Goal: Task Accomplishment & Management: Complete application form

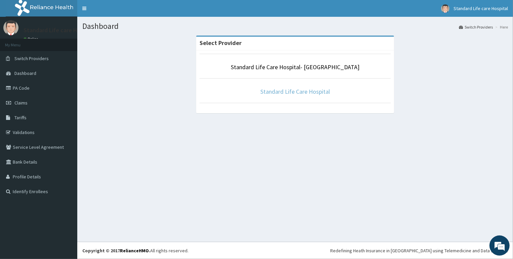
click at [313, 94] on link "Standard Life Care Hospital" at bounding box center [296, 92] width 70 height 8
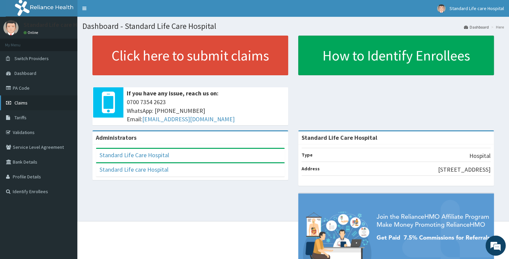
click at [59, 101] on link "Claims" at bounding box center [38, 102] width 77 height 15
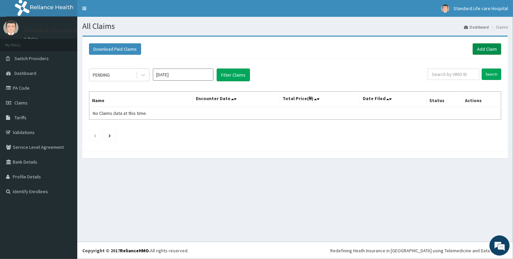
click at [482, 48] on link "Add Claim" at bounding box center [487, 48] width 29 height 11
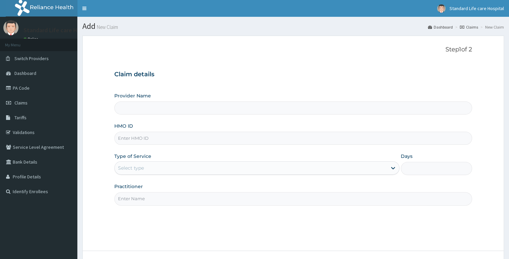
type input "Standard Life Care Hospital"
click at [178, 133] on input "HMO ID" at bounding box center [293, 138] width 358 height 13
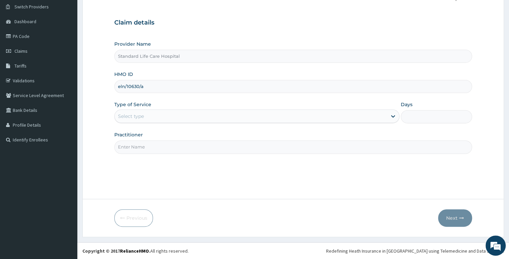
scroll to position [21, 0]
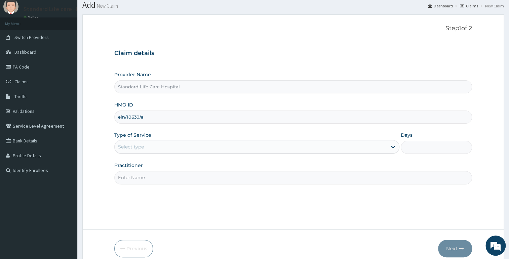
type input "eln/10630/a"
drag, startPoint x: 191, startPoint y: 132, endPoint x: 191, endPoint y: 136, distance: 4.0
click at [191, 136] on div "Provider Name Standard Life Care Hospital HMO ID eln/10630/a Type of Service Se…" at bounding box center [293, 127] width 358 height 113
click at [215, 135] on div "Type of Service Select type" at bounding box center [256, 143] width 285 height 22
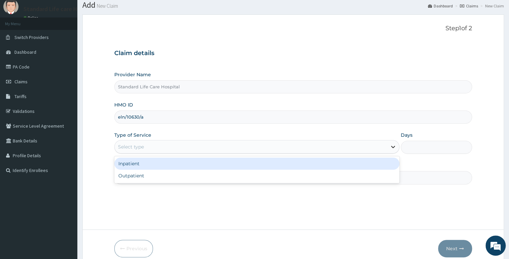
click at [396, 150] on div at bounding box center [393, 147] width 12 height 12
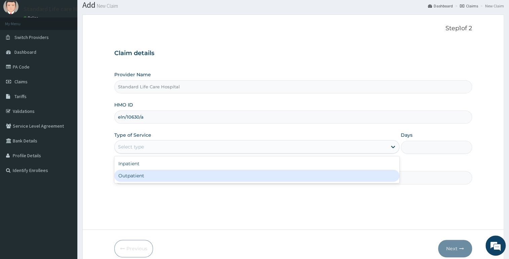
click at [327, 182] on div "Inpatient Outpatient" at bounding box center [256, 169] width 285 height 27
drag, startPoint x: 326, startPoint y: 182, endPoint x: 321, endPoint y: 183, distance: 4.8
click at [326, 182] on div "Inpatient Outpatient" at bounding box center [256, 169] width 285 height 27
click at [252, 178] on div "Outpatient" at bounding box center [256, 176] width 285 height 12
type input "1"
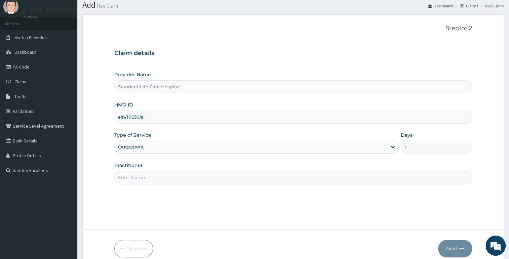
click at [254, 177] on input "Practitioner" at bounding box center [293, 177] width 358 height 13
type input "DR ADEWALE"
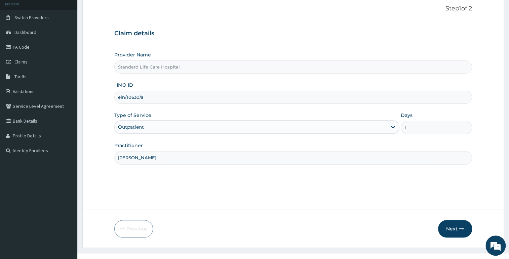
scroll to position [52, 0]
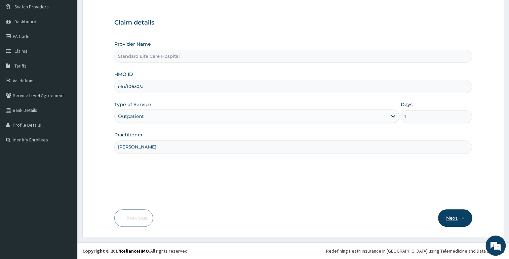
click at [451, 217] on button "Next" at bounding box center [455, 217] width 34 height 17
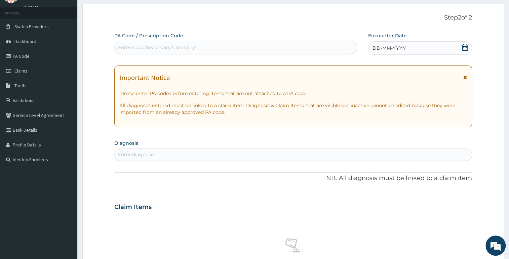
scroll to position [21, 0]
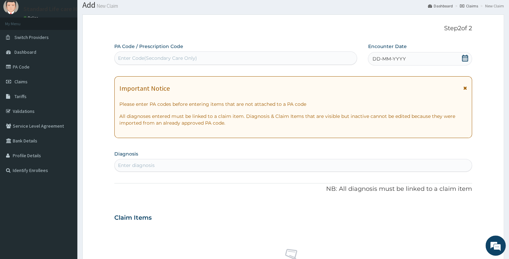
click at [312, 53] on div "Enter Code(Secondary Care Only)" at bounding box center [236, 58] width 242 height 11
click at [466, 56] on icon at bounding box center [465, 58] width 7 height 7
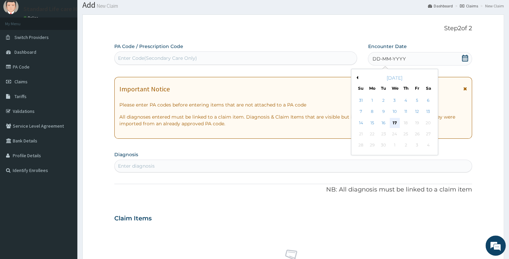
click at [392, 122] on div "17" at bounding box center [395, 123] width 10 height 10
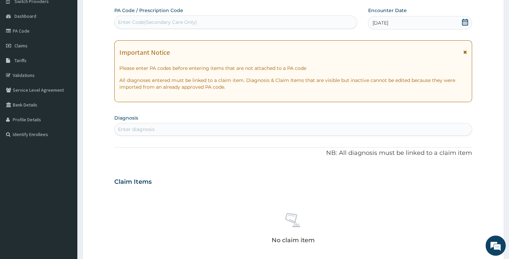
scroll to position [52, 0]
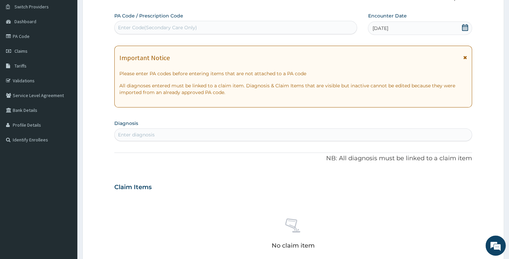
click at [276, 25] on div "Enter Code(Secondary Care Only)" at bounding box center [236, 27] width 242 height 11
click at [222, 136] on div "Enter diagnosis" at bounding box center [293, 134] width 357 height 11
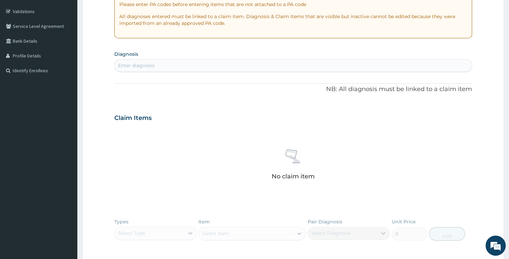
scroll to position [122, 0]
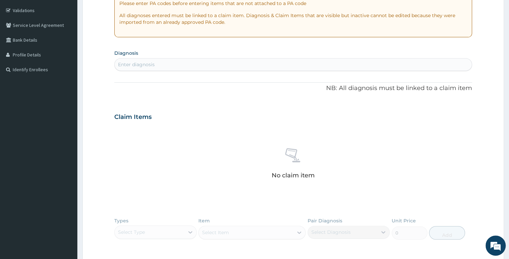
click at [144, 64] on div "Enter diagnosis" at bounding box center [136, 64] width 37 height 7
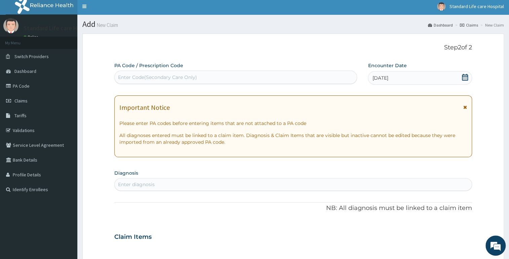
scroll to position [0, 0]
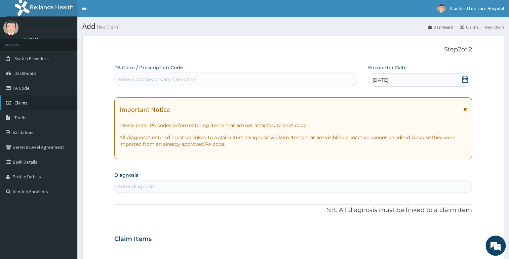
click at [62, 102] on link "Claims" at bounding box center [38, 102] width 77 height 15
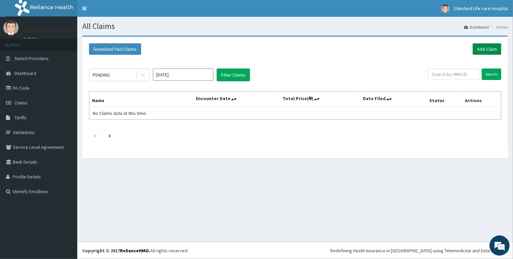
click at [477, 53] on link "Add Claim" at bounding box center [487, 48] width 29 height 11
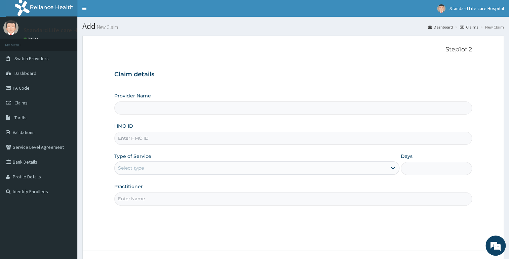
type input "Standard Life Care Hospital"
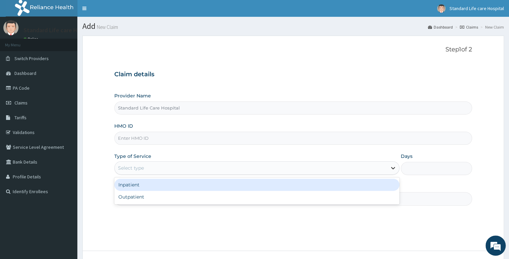
click at [393, 171] on icon at bounding box center [393, 168] width 7 height 7
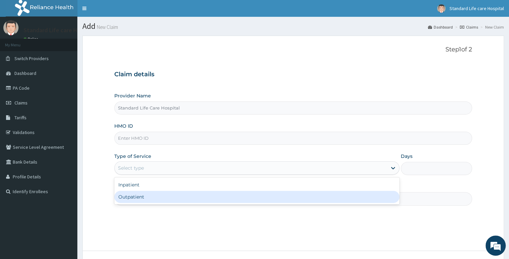
click at [371, 201] on div "Outpatient" at bounding box center [256, 197] width 285 height 12
type input "1"
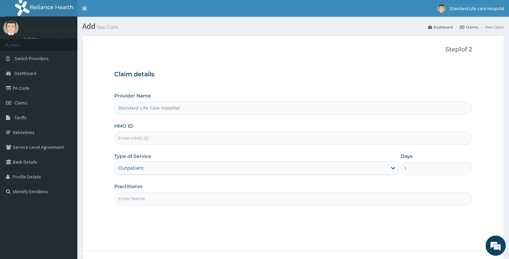
click at [338, 194] on input "Practitioner" at bounding box center [293, 198] width 358 height 13
type input "[PERSON_NAME]"
click at [167, 142] on input "HMO ID" at bounding box center [293, 138] width 358 height 13
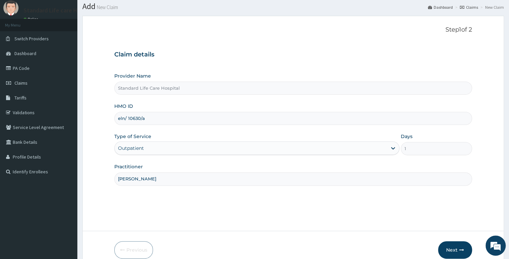
scroll to position [52, 0]
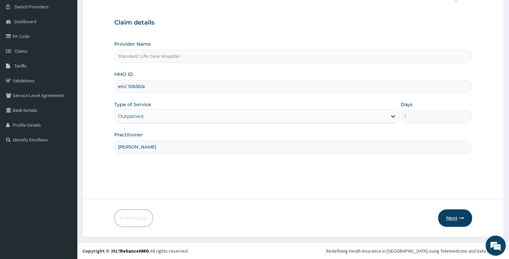
click at [449, 218] on button "Next" at bounding box center [455, 217] width 34 height 17
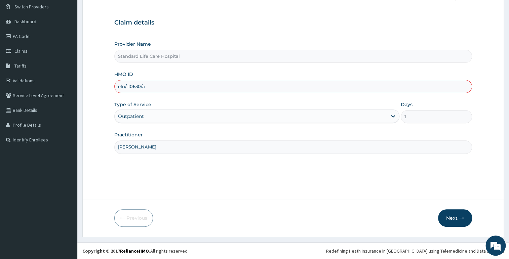
drag, startPoint x: 311, startPoint y: 95, endPoint x: 315, endPoint y: 91, distance: 4.8
click at [315, 91] on div "Provider Name Standard Life Care Hospital HMO ID eln/ 10630/a Type of Service O…" at bounding box center [293, 97] width 358 height 113
click at [315, 91] on input "eln/ 10630/a" at bounding box center [293, 86] width 358 height 13
drag, startPoint x: 454, startPoint y: 210, endPoint x: 453, endPoint y: 216, distance: 5.5
click at [453, 214] on button "Next" at bounding box center [455, 217] width 34 height 17
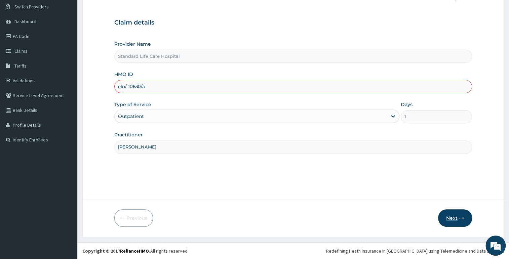
click at [452, 217] on button "Next" at bounding box center [455, 217] width 34 height 17
click at [380, 148] on input "[PERSON_NAME]" at bounding box center [293, 147] width 358 height 13
click at [381, 148] on input "[PERSON_NAME]" at bounding box center [293, 147] width 358 height 13
click at [459, 211] on button "Next" at bounding box center [455, 217] width 34 height 17
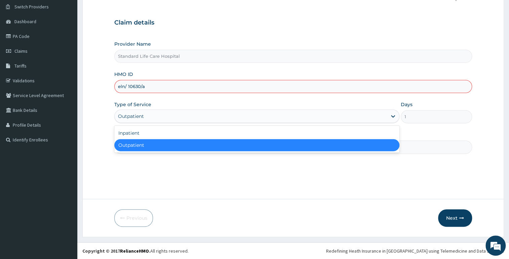
click at [364, 114] on div "Outpatient" at bounding box center [251, 116] width 272 height 11
click at [364, 149] on div "Outpatient" at bounding box center [256, 145] width 285 height 12
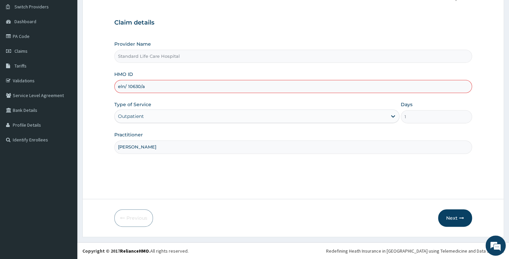
click at [391, 178] on div "Step 1 of 2 Claim details Provider Name Standard Life Care Hospital HMO ID eln/…" at bounding box center [293, 91] width 358 height 194
drag, startPoint x: 437, startPoint y: 205, endPoint x: 454, endPoint y: 212, distance: 18.2
click at [452, 211] on form "Step 1 of 2 Claim details Provider Name Standard Life Care Hospital HMO ID eln/…" at bounding box center [293, 110] width 422 height 253
click at [453, 218] on button "Next" at bounding box center [455, 217] width 34 height 17
click at [452, 215] on button "Next" at bounding box center [455, 217] width 34 height 17
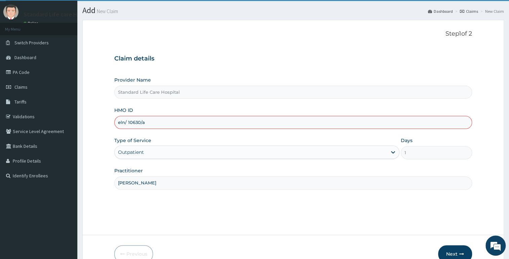
scroll to position [0, 0]
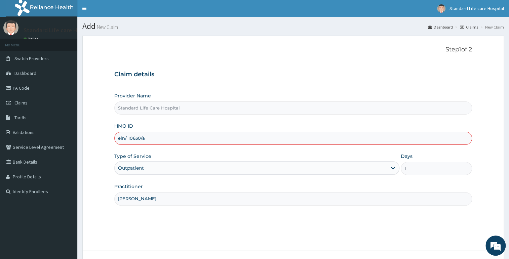
click at [307, 136] on input "eln/ 10630/a" at bounding box center [293, 138] width 358 height 13
click at [145, 139] on input "eln/ 10630/a" at bounding box center [293, 138] width 358 height 13
click at [146, 139] on input "eln/ 10630/a" at bounding box center [293, 138] width 358 height 13
click at [129, 138] on input "eln/ 10630/a" at bounding box center [293, 138] width 358 height 13
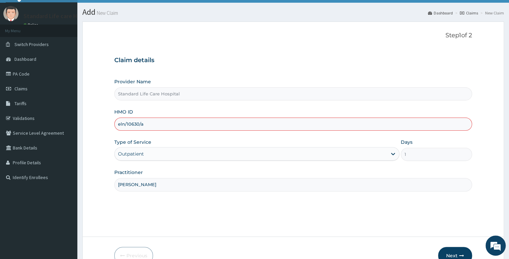
scroll to position [52, 0]
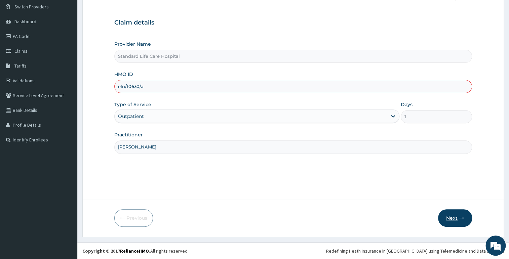
type input "eln/10630/a"
click at [449, 222] on button "Next" at bounding box center [455, 217] width 34 height 17
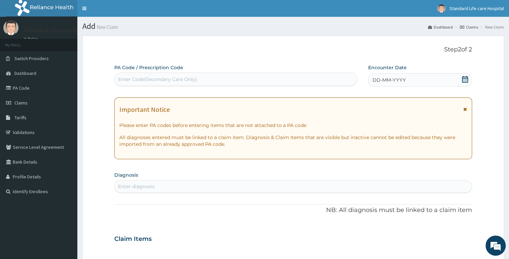
scroll to position [0, 0]
drag, startPoint x: 462, startPoint y: 76, endPoint x: 461, endPoint y: 83, distance: 7.1
click at [462, 79] on icon at bounding box center [465, 79] width 7 height 7
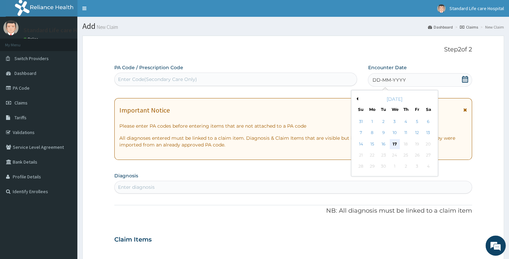
click at [398, 144] on div "17" at bounding box center [395, 144] width 10 height 10
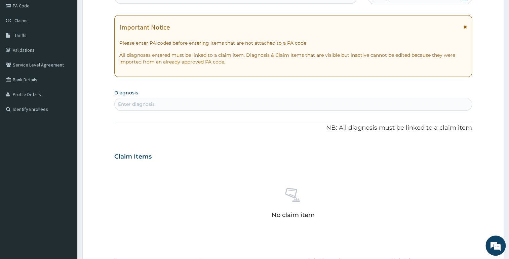
scroll to position [91, 0]
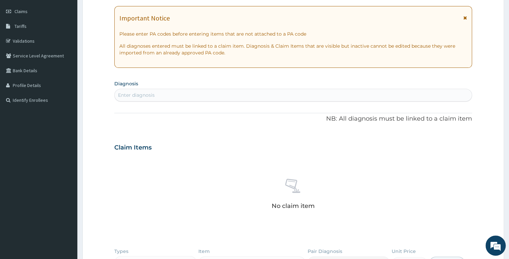
click at [342, 96] on div "Enter diagnosis" at bounding box center [293, 95] width 357 height 11
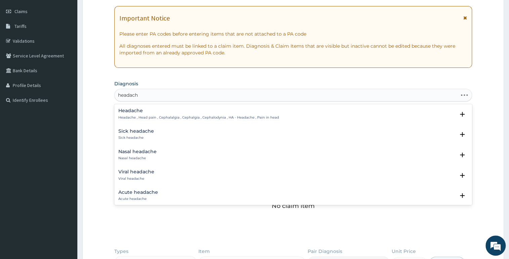
type input "headache"
click at [128, 156] on p "Nasal headache" at bounding box center [137, 158] width 38 height 5
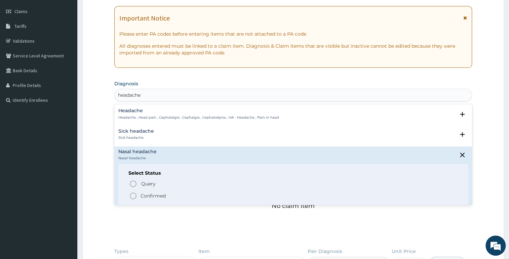
click at [133, 195] on icon "status option filled" at bounding box center [133, 196] width 8 height 8
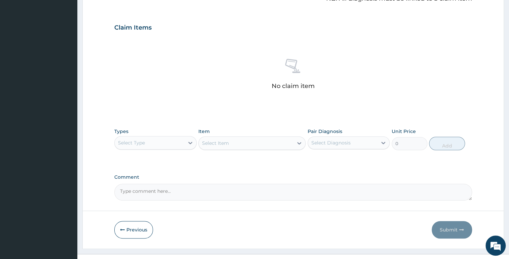
scroll to position [214, 0]
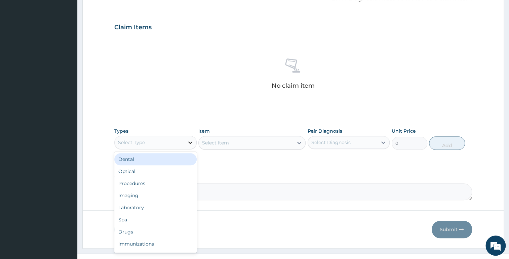
click at [191, 146] on div at bounding box center [190, 142] width 12 height 12
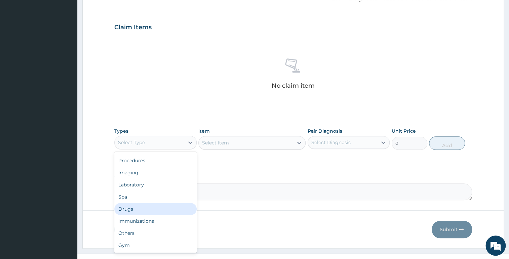
scroll to position [0, 0]
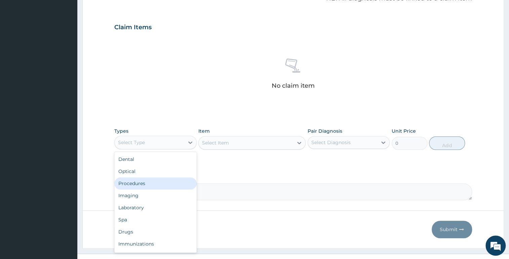
click at [143, 184] on div "Procedures" at bounding box center [155, 184] width 82 height 12
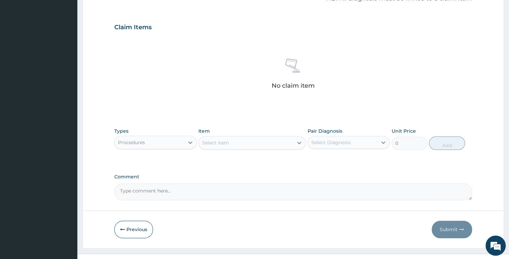
click at [300, 144] on icon at bounding box center [299, 143] width 7 height 7
click at [265, 138] on div "Select Item" at bounding box center [246, 143] width 94 height 11
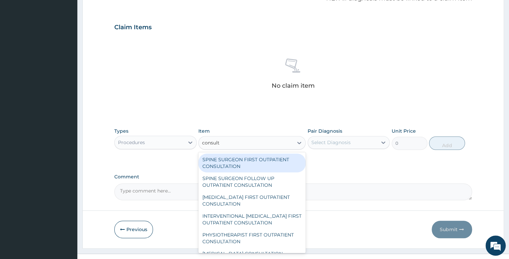
type input "consulta"
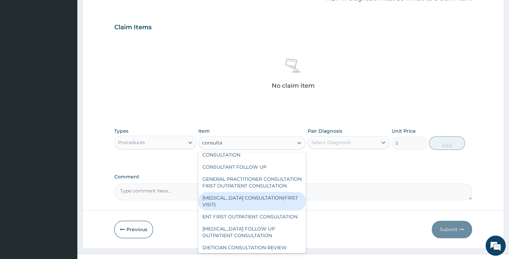
scroll to position [1409, 0]
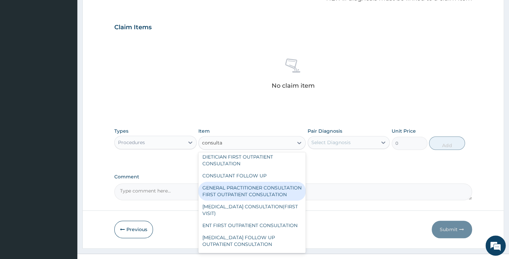
click at [232, 198] on div "GENERAL PRACTITIONER CONSULTATION FIRST OUTPATIENT CONSULTATION" at bounding box center [251, 191] width 107 height 19
type input "3000"
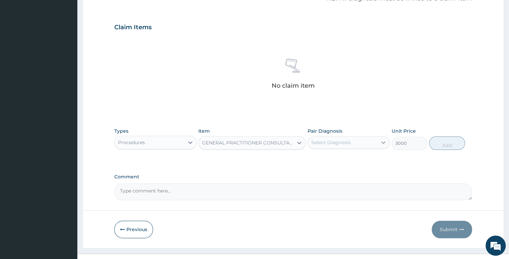
click at [381, 145] on icon at bounding box center [383, 142] width 7 height 7
click at [317, 161] on div "Nasal headache" at bounding box center [349, 160] width 82 height 14
checkbox input "true"
click at [445, 146] on button "Add" at bounding box center [447, 142] width 36 height 13
type input "0"
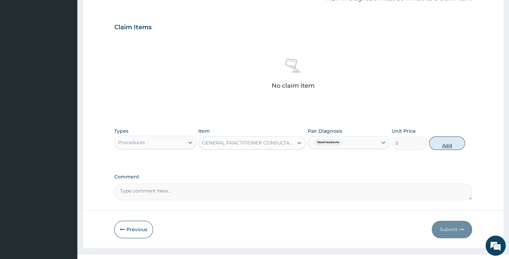
scroll to position [197, 0]
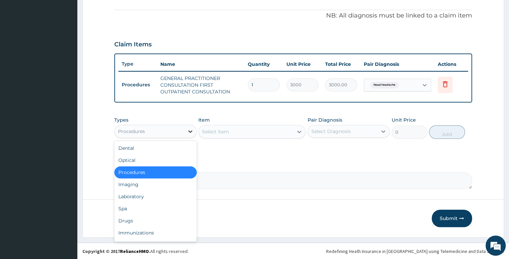
click at [189, 128] on icon at bounding box center [190, 131] width 7 height 7
click at [167, 217] on div "Drugs" at bounding box center [155, 221] width 82 height 12
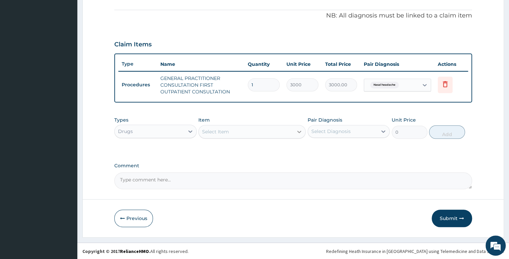
click at [295, 131] on div at bounding box center [299, 132] width 12 height 12
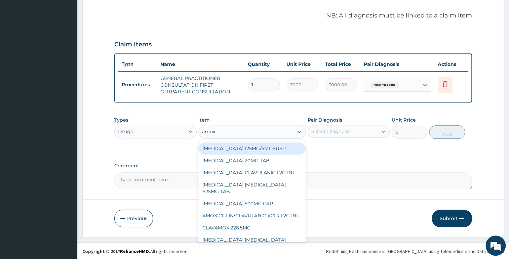
type input "amoxi"
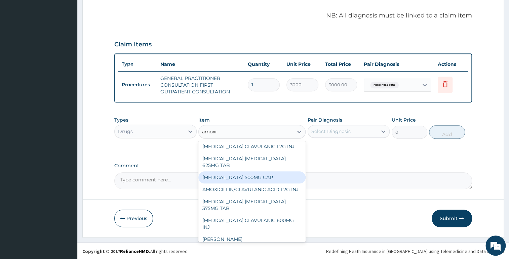
scroll to position [0, 0]
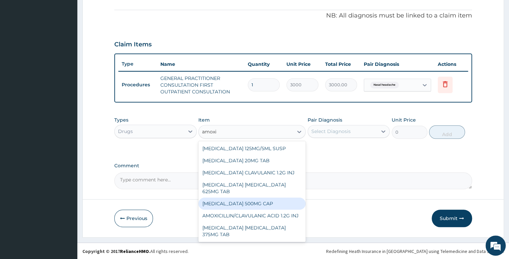
click at [259, 198] on div "AMOXICILLIN 500MG CAP" at bounding box center [251, 204] width 107 height 12
type input "35"
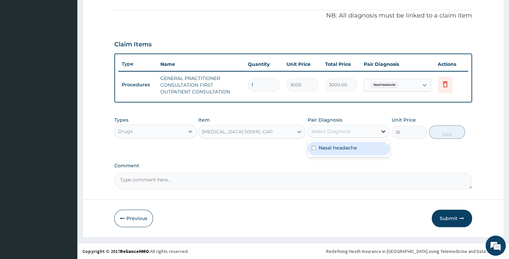
click at [382, 130] on icon at bounding box center [383, 131] width 4 height 2
click at [314, 147] on input "checkbox" at bounding box center [314, 148] width 4 height 4
checkbox input "true"
click at [454, 133] on button "Add" at bounding box center [447, 131] width 36 height 13
type input "0"
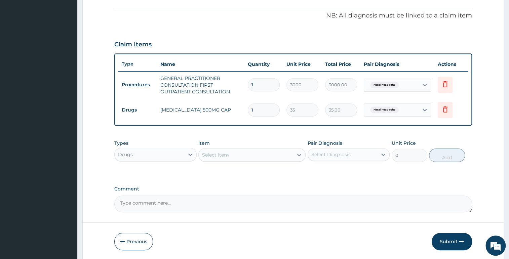
click at [308, 148] on div "Select Diagnosis" at bounding box center [349, 154] width 82 height 13
click at [301, 154] on icon at bounding box center [299, 155] width 4 height 2
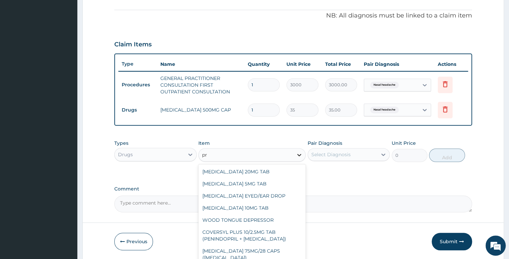
type input "p"
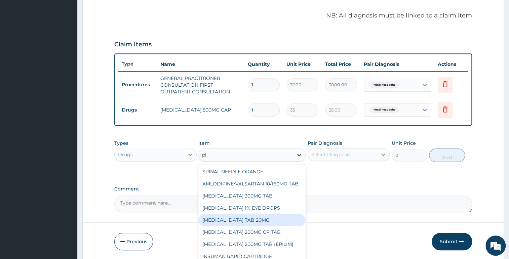
type input "p"
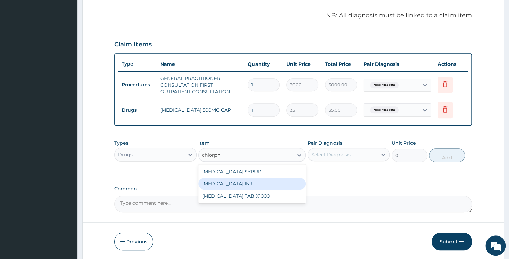
type input "chlorph"
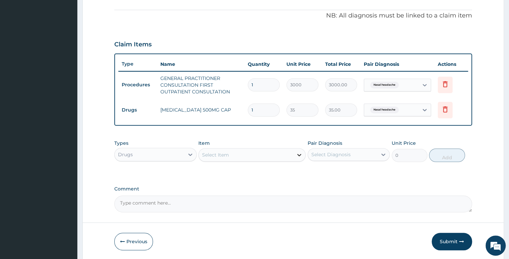
click at [301, 154] on icon at bounding box center [299, 155] width 7 height 7
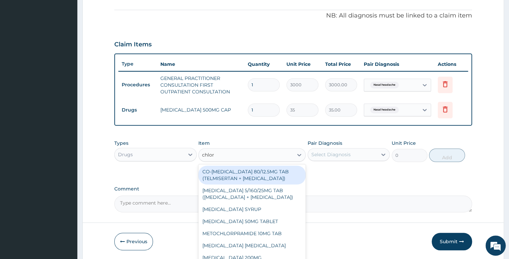
type input "chlorp"
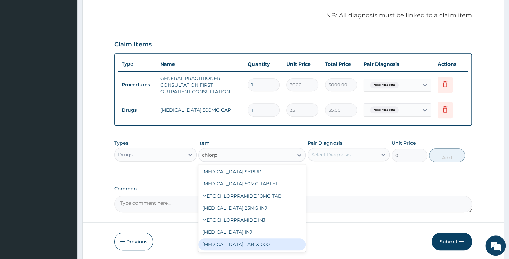
click at [258, 248] on div "CHLORPHENIRAMINE TAB X1000" at bounding box center [251, 244] width 107 height 12
type input "52.5"
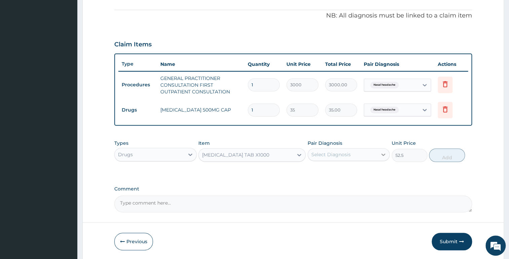
click at [383, 151] on icon at bounding box center [383, 154] width 7 height 7
click at [314, 171] on input "checkbox" at bounding box center [314, 171] width 4 height 4
checkbox input "true"
click at [440, 155] on button "Add" at bounding box center [447, 155] width 36 height 13
type input "0"
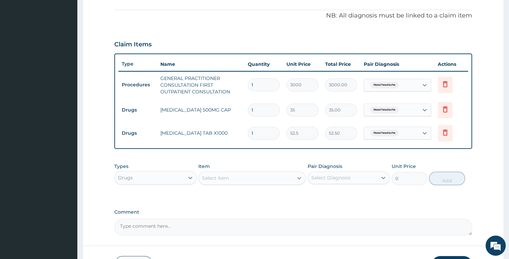
click at [302, 181] on div at bounding box center [299, 178] width 12 height 12
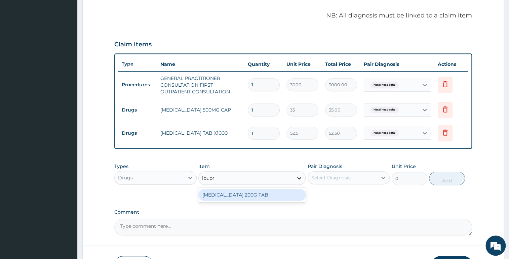
type input "ibupro"
click at [235, 199] on div "IBUPROFEN 200G TAB" at bounding box center [251, 195] width 107 height 12
type input "52.5"
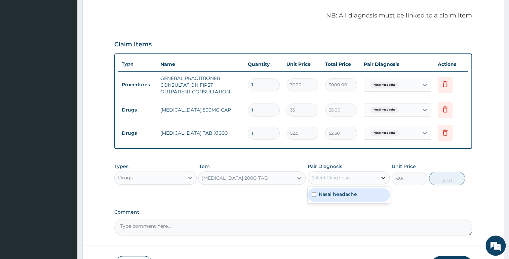
click at [384, 177] on icon at bounding box center [383, 178] width 4 height 2
click at [312, 194] on input "checkbox" at bounding box center [314, 194] width 4 height 4
checkbox input "true"
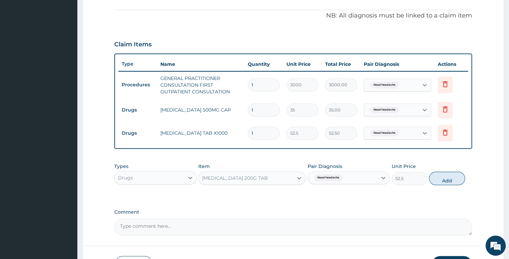
drag, startPoint x: 434, startPoint y: 174, endPoint x: 434, endPoint y: 179, distance: 4.7
click at [434, 179] on button "Add" at bounding box center [447, 178] width 36 height 13
type input "0"
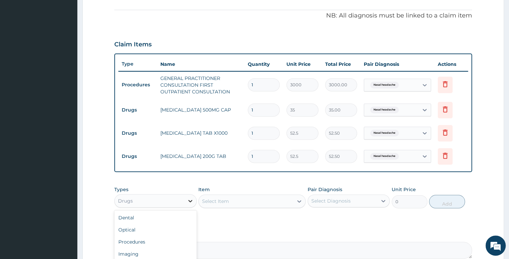
click at [188, 200] on icon at bounding box center [190, 201] width 4 height 2
click at [293, 196] on div "Select Item" at bounding box center [246, 201] width 94 height 11
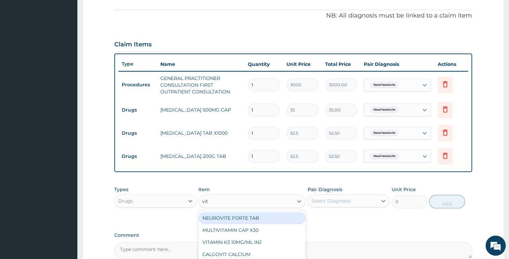
type input "vita"
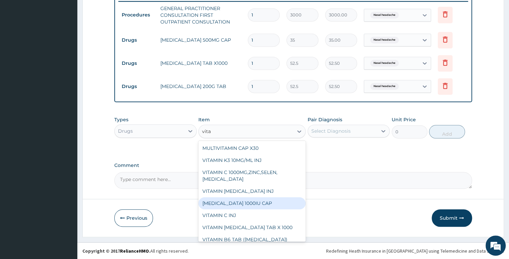
scroll to position [30, 0]
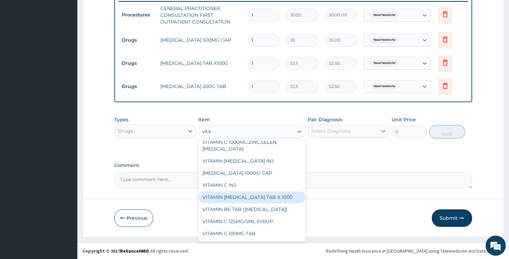
click at [271, 201] on div "VITAMIN B COMPLEX TAB X 1000" at bounding box center [251, 197] width 107 height 12
type input "52.5"
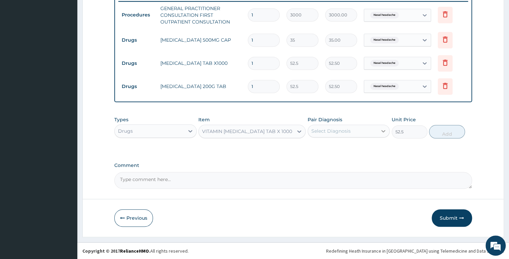
click at [380, 129] on div at bounding box center [383, 131] width 12 height 12
click at [310, 146] on div "Nasal headache" at bounding box center [349, 149] width 82 height 14
checkbox input "true"
click at [435, 130] on button "Add" at bounding box center [447, 131] width 36 height 13
type input "0"
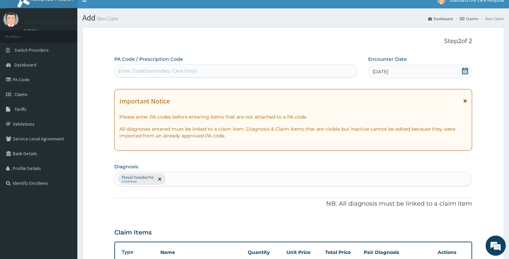
scroll to position [0, 0]
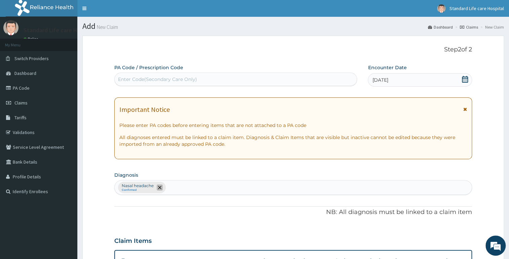
click at [160, 186] on icon "remove selection option" at bounding box center [159, 187] width 3 height 3
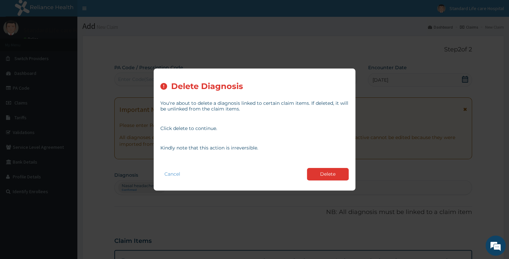
click at [185, 171] on div "Cancel Delete" at bounding box center [254, 174] width 188 height 19
click at [179, 172] on button "Cancel" at bounding box center [172, 174] width 24 height 10
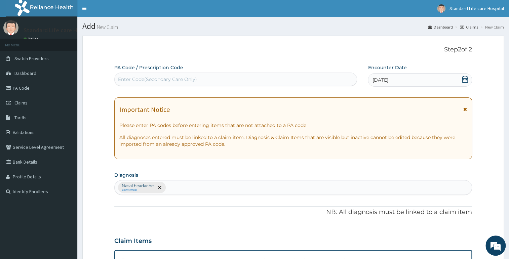
click at [171, 186] on div "Nasal headache Confirmed" at bounding box center [293, 188] width 357 height 14
type input "sin"
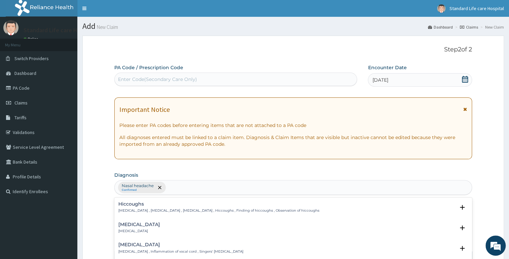
click at [175, 188] on div "Nasal headache Confirmed sin" at bounding box center [293, 188] width 357 height 14
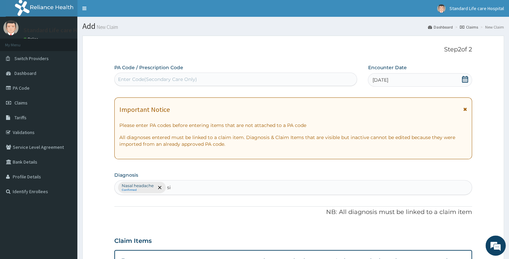
type input "sin"
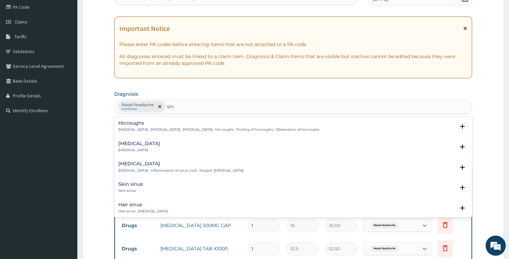
scroll to position [91, 0]
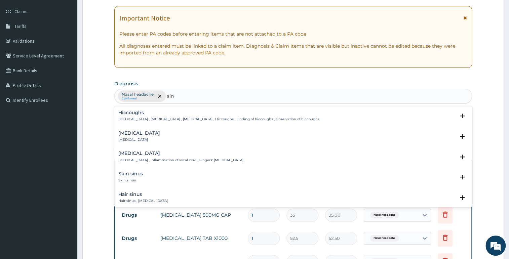
click at [128, 133] on h4 "Sinusitis" at bounding box center [139, 133] width 42 height 5
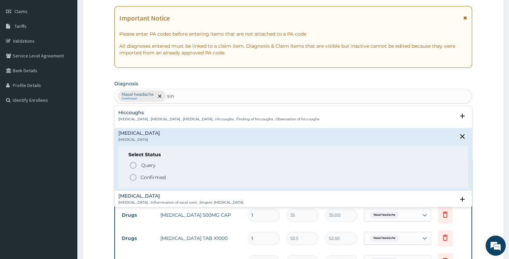
click at [131, 178] on icon "status option filled" at bounding box center [133, 177] width 8 height 8
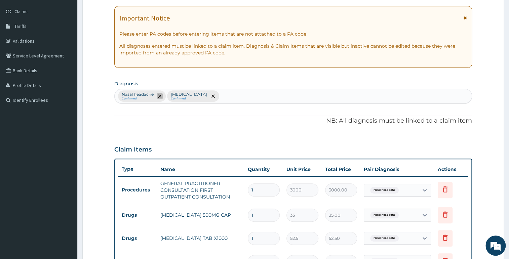
click at [161, 95] on icon "remove selection option" at bounding box center [159, 95] width 3 height 3
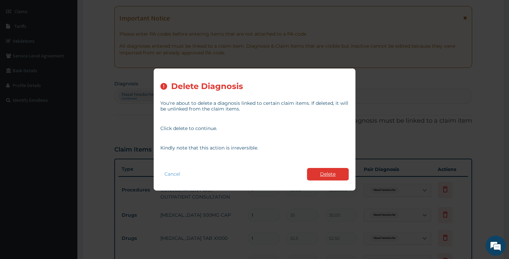
click at [313, 178] on button "Delete" at bounding box center [328, 174] width 42 height 12
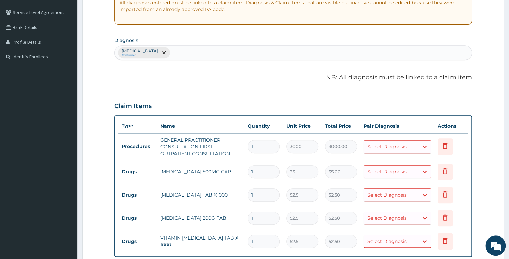
scroll to position [153, 0]
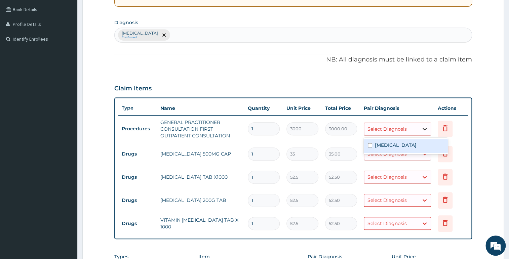
click at [424, 130] on icon at bounding box center [424, 129] width 7 height 7
click at [368, 143] on div "Sinusitis" at bounding box center [406, 146] width 84 height 14
checkbox input "true"
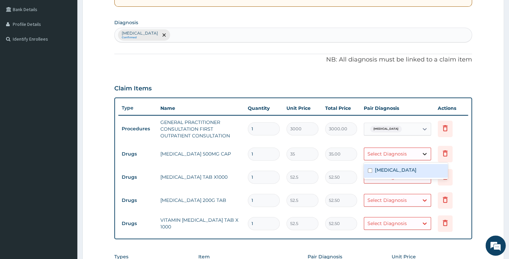
click at [424, 157] on div at bounding box center [425, 154] width 12 height 12
click at [367, 170] on div "Sinusitis" at bounding box center [406, 171] width 84 height 14
checkbox input "true"
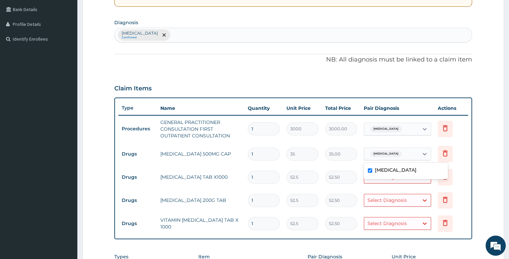
drag, startPoint x: 424, startPoint y: 185, endPoint x: 422, endPoint y: 180, distance: 5.1
click at [423, 184] on td "Select Diagnosis" at bounding box center [397, 176] width 74 height 19
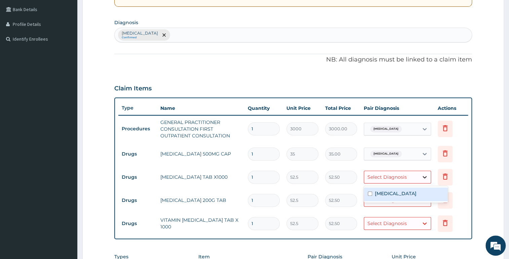
click at [423, 177] on icon at bounding box center [424, 177] width 7 height 7
click at [371, 193] on input "checkbox" at bounding box center [370, 194] width 4 height 4
checkbox input "true"
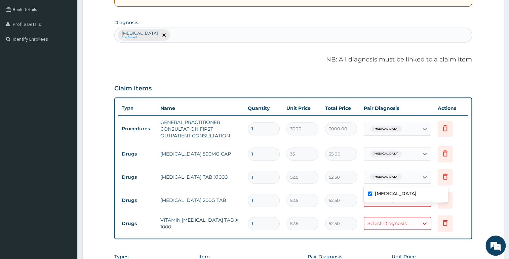
click at [424, 203] on icon at bounding box center [424, 200] width 7 height 7
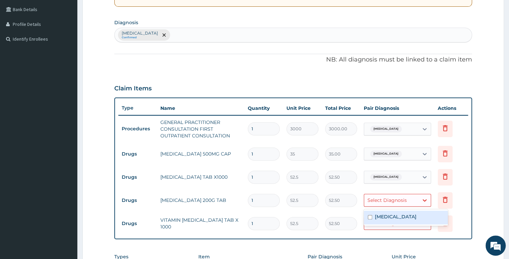
click at [368, 217] on input "checkbox" at bounding box center [370, 217] width 4 height 4
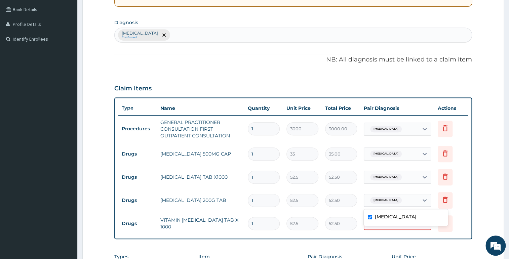
click at [421, 223] on div "Sinusitis" at bounding box center [406, 218] width 84 height 14
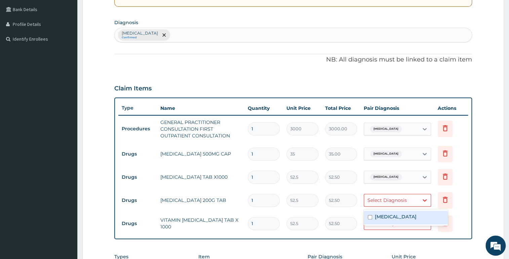
click at [368, 216] on input "checkbox" at bounding box center [370, 217] width 4 height 4
checkbox input "true"
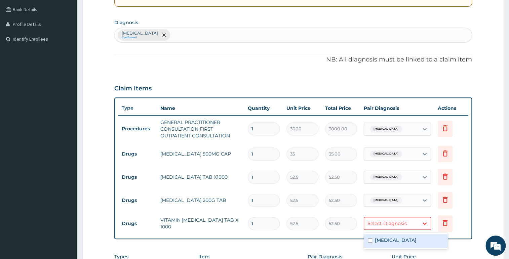
click at [407, 229] on div "Select Diagnosis" at bounding box center [397, 223] width 67 height 13
click at [377, 239] on label "Sinusitis" at bounding box center [396, 240] width 42 height 7
checkbox input "true"
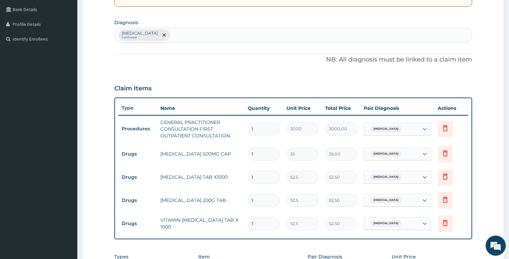
click at [250, 153] on input "1" at bounding box center [264, 154] width 32 height 13
click at [265, 159] on input "1" at bounding box center [264, 154] width 32 height 13
type input "0.00"
type input "5"
type input "175.00"
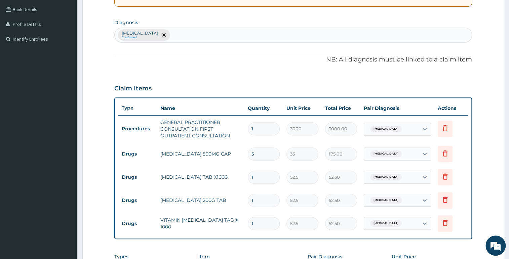
type input "5"
click at [260, 181] on input "1" at bounding box center [264, 177] width 32 height 13
type input "0.00"
type input "5"
type input "262.50"
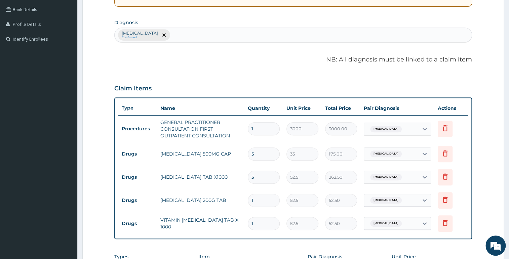
type input "5"
click at [263, 200] on input "1" at bounding box center [264, 200] width 32 height 13
type input "0.00"
type input "5"
type input "262.50"
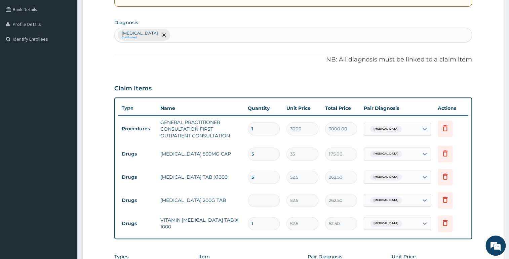
type input "0.00"
type input "1"
type input "52.50"
type input "10"
type input "525.00"
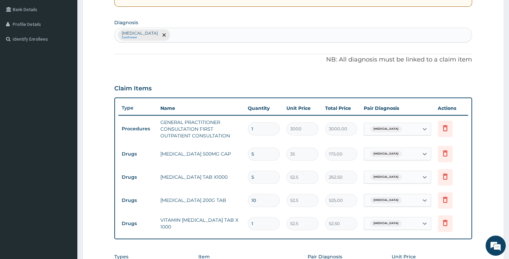
type input "10"
click at [262, 229] on input "1" at bounding box center [264, 223] width 32 height 13
type input "0.00"
type input "1"
type input "52.50"
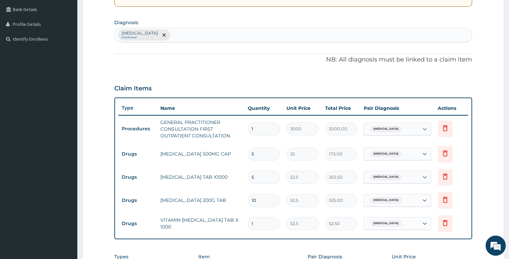
type input "10"
type input "525.00"
type input "9"
type input "472.50"
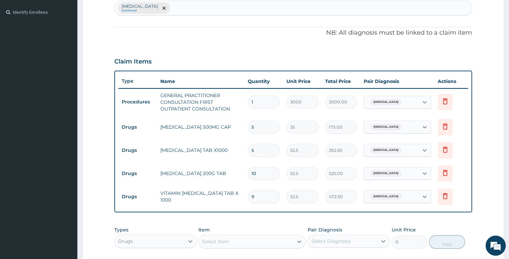
scroll to position [214, 0]
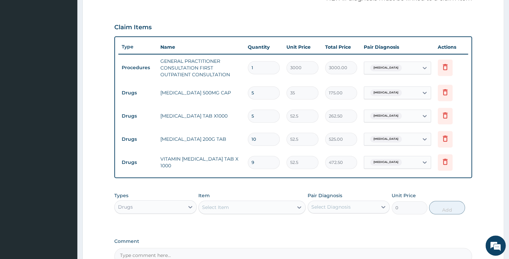
drag, startPoint x: 256, startPoint y: 156, endPoint x: 257, endPoint y: 164, distance: 7.5
click at [257, 162] on input "9" at bounding box center [264, 162] width 32 height 13
type input "0.00"
type input "1"
type input "52.50"
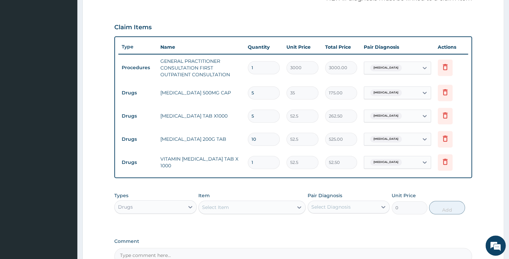
type input "10"
type input "525.00"
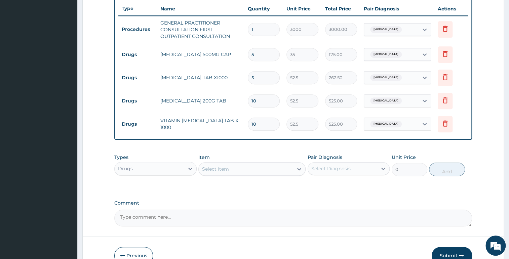
scroll to position [290, 0]
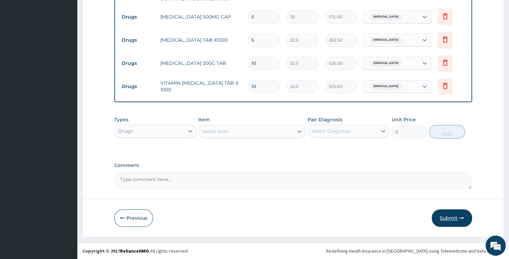
type input "10"
click at [453, 218] on button "Submit" at bounding box center [452, 217] width 40 height 17
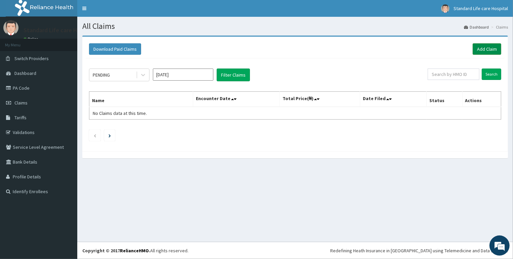
click at [483, 49] on link "Add Claim" at bounding box center [487, 48] width 29 height 11
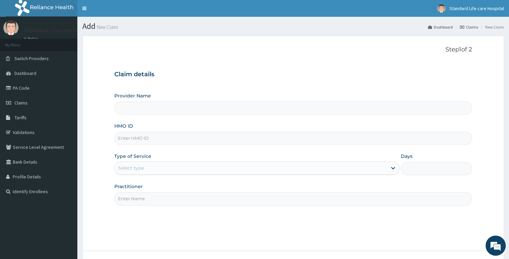
type input "Standard Life Care Hospital"
click at [365, 137] on input "HMO ID" at bounding box center [293, 138] width 358 height 13
type input "prn/10135/c"
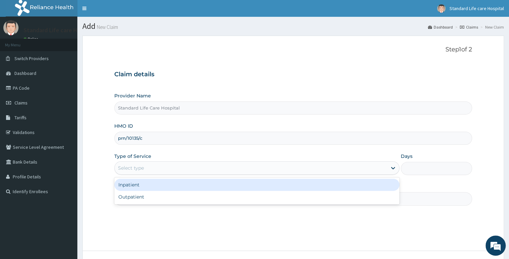
click at [370, 167] on div "Select type" at bounding box center [251, 168] width 272 height 11
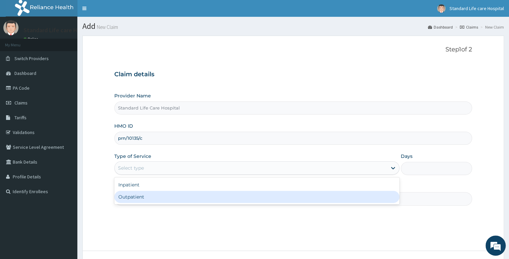
click at [343, 202] on div "Outpatient" at bounding box center [256, 197] width 285 height 12
type input "1"
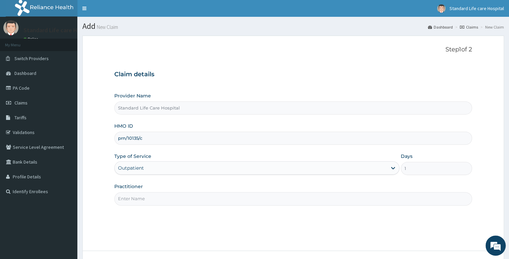
click at [366, 203] on input "Practitioner" at bounding box center [293, 198] width 358 height 13
type input "DR ADEWALE"
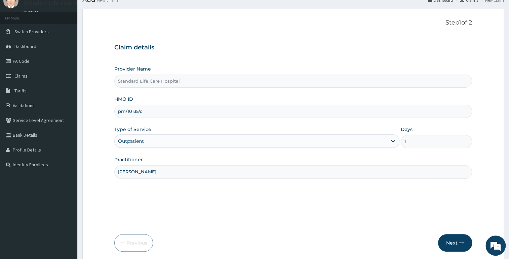
scroll to position [52, 0]
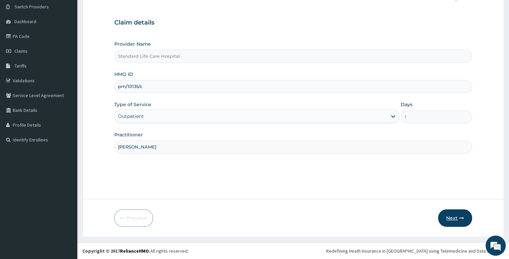
click at [461, 212] on button "Next" at bounding box center [455, 217] width 34 height 17
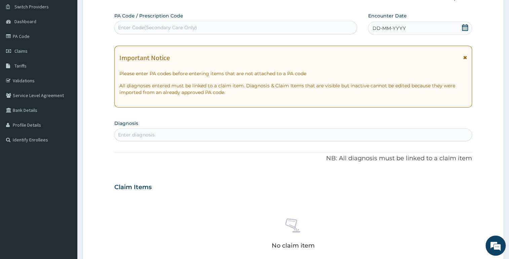
click at [465, 30] on icon at bounding box center [465, 27] width 6 height 7
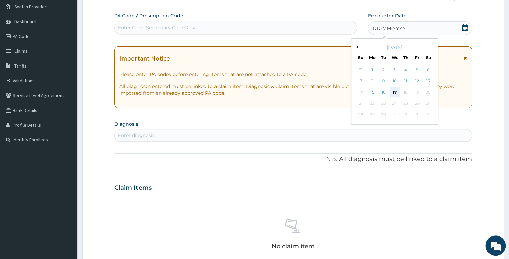
click at [397, 92] on div "17" at bounding box center [395, 92] width 10 height 10
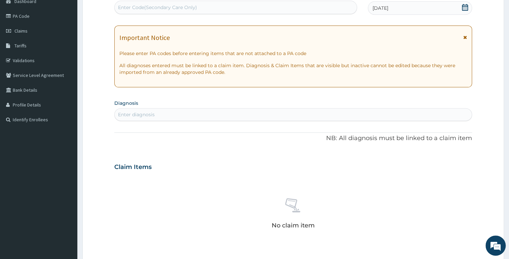
scroll to position [82, 0]
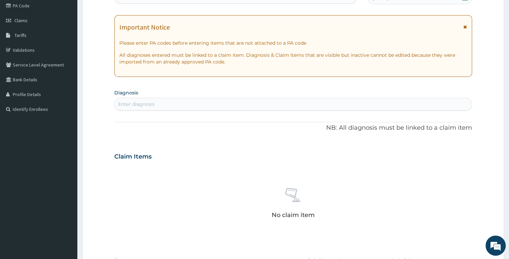
click at [393, 98] on div "Enter diagnosis" at bounding box center [293, 104] width 358 height 13
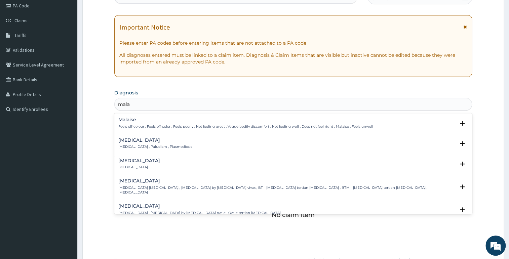
type input "malar"
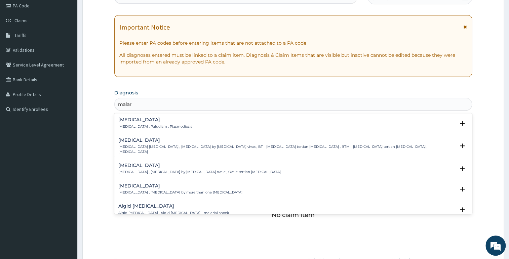
click at [318, 128] on div "Malaria Malaria , Paludism , Plasmodiosis" at bounding box center [293, 123] width 350 height 12
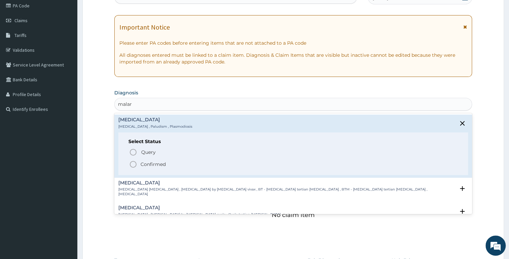
click at [158, 164] on p "Confirmed" at bounding box center [153, 164] width 25 height 7
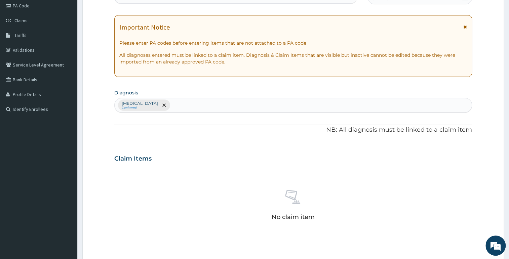
click at [190, 105] on div "Malaria Confirmed" at bounding box center [293, 105] width 357 height 14
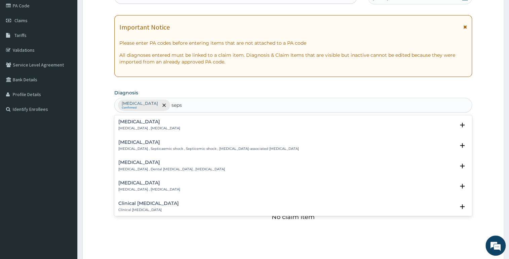
type input "sepsi"
click at [149, 129] on p "Systemic infection , Sepsis" at bounding box center [149, 128] width 62 height 5
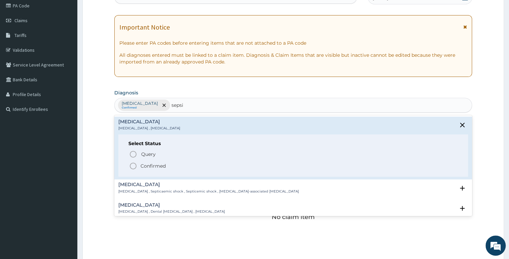
click at [143, 166] on p "Confirmed" at bounding box center [153, 166] width 25 height 7
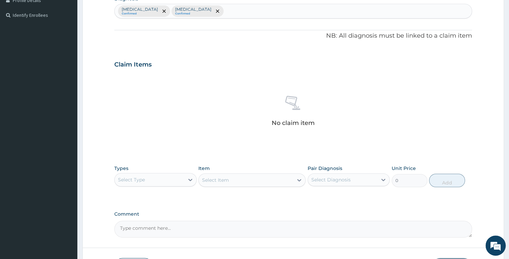
scroll to position [225, 0]
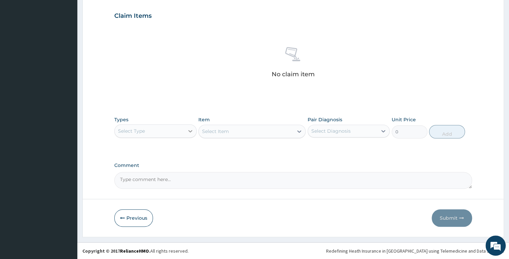
click at [189, 131] on icon at bounding box center [190, 131] width 7 height 7
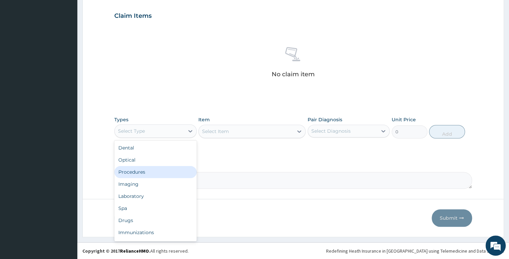
click at [151, 175] on div "Procedures" at bounding box center [155, 172] width 82 height 12
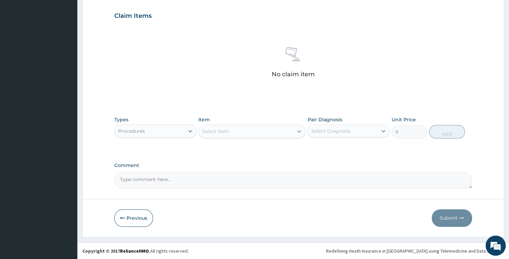
click at [299, 134] on div at bounding box center [299, 131] width 12 height 12
click at [299, 131] on icon at bounding box center [299, 131] width 7 height 7
click at [299, 130] on icon at bounding box center [299, 131] width 7 height 7
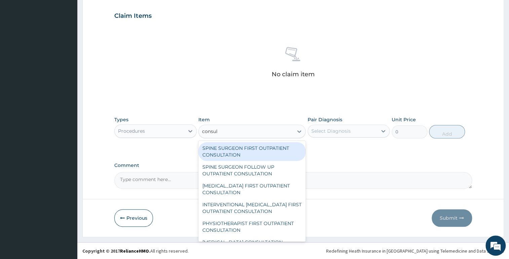
type input "consult"
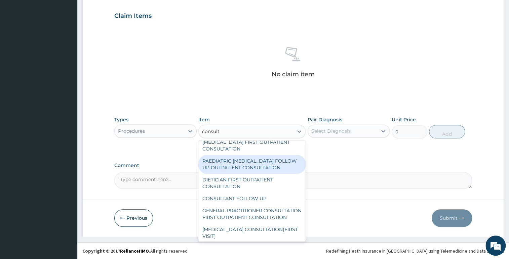
scroll to position [1406, 0]
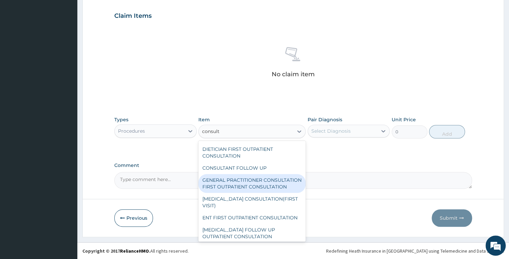
click at [261, 193] on div "GENERAL PRACTITIONER CONSULTATION FIRST OUTPATIENT CONSULTATION" at bounding box center [251, 183] width 107 height 19
type input "3000"
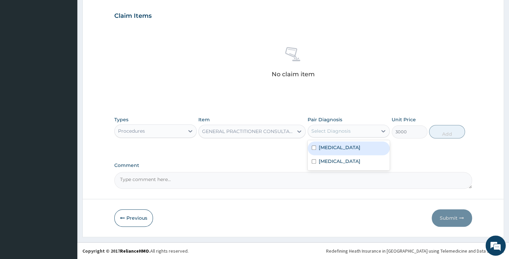
click at [321, 132] on div "Select Diagnosis" at bounding box center [330, 131] width 39 height 7
click at [312, 149] on input "checkbox" at bounding box center [314, 148] width 4 height 4
click at [312, 147] on input "checkbox" at bounding box center [314, 148] width 4 height 4
checkbox input "true"
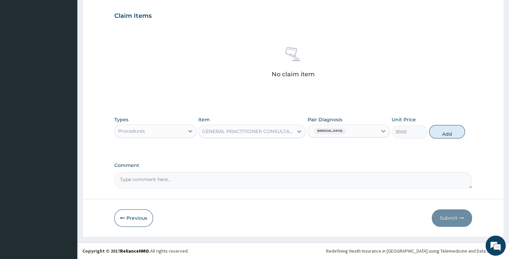
click at [278, 171] on div "Comment" at bounding box center [293, 176] width 358 height 26
click at [432, 131] on button "Add" at bounding box center [447, 131] width 36 height 13
type input "0"
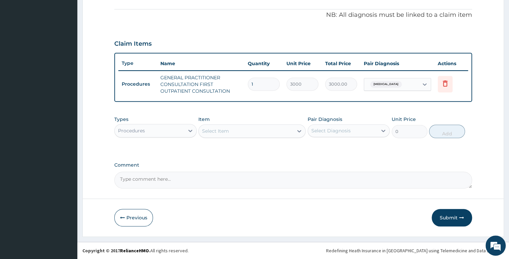
scroll to position [197, 0]
click at [188, 129] on icon at bounding box center [190, 131] width 7 height 7
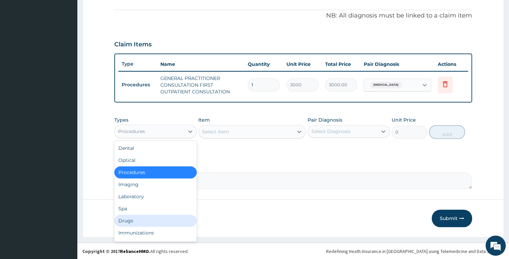
click at [163, 222] on div "Drugs" at bounding box center [155, 221] width 82 height 12
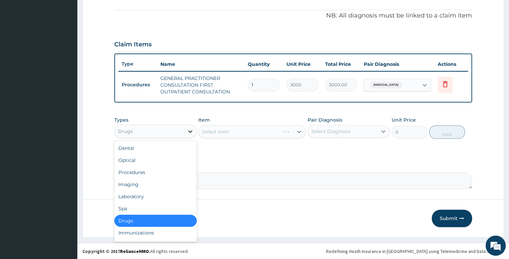
click at [195, 125] on div at bounding box center [190, 131] width 12 height 12
click at [158, 197] on div "Laboratory" at bounding box center [155, 197] width 82 height 12
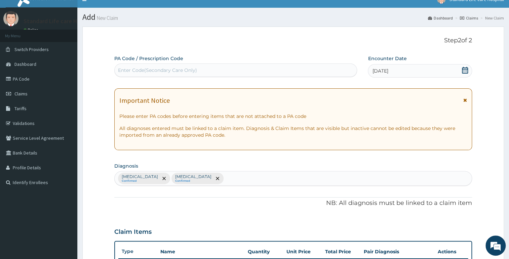
scroll to position [0, 0]
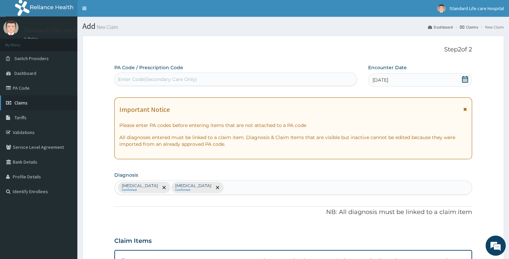
click at [24, 102] on span "Claims" at bounding box center [20, 103] width 13 height 6
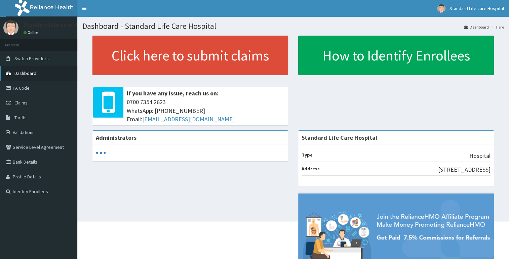
click at [27, 72] on span "Dashboard" at bounding box center [25, 73] width 22 height 6
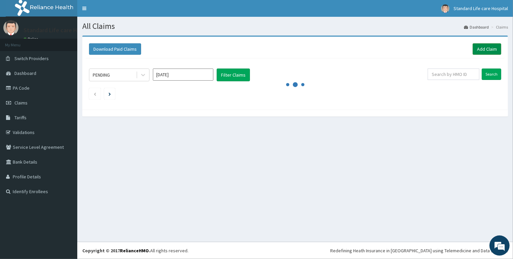
click at [490, 49] on link "Add Claim" at bounding box center [487, 48] width 29 height 11
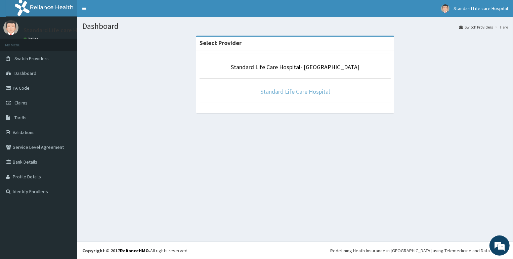
click at [298, 90] on link "Standard Life Care Hospital" at bounding box center [296, 92] width 70 height 8
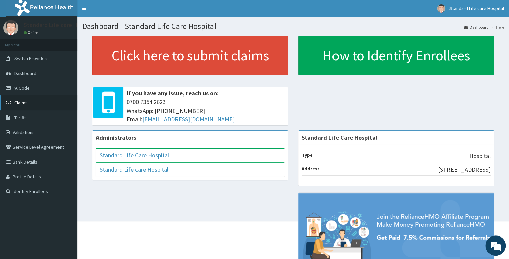
click at [34, 105] on link "Claims" at bounding box center [38, 102] width 77 height 15
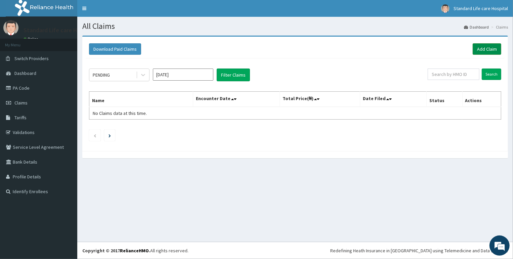
click at [484, 49] on link "Add Claim" at bounding box center [487, 48] width 29 height 11
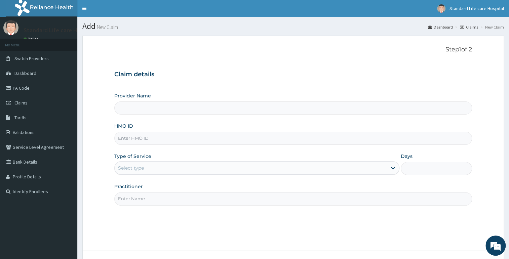
type input "Standard Life Care Hospital"
click at [141, 140] on input "HMO ID" at bounding box center [293, 138] width 358 height 13
type input "PRN/10135/E"
click at [171, 167] on div "Select type" at bounding box center [251, 168] width 272 height 11
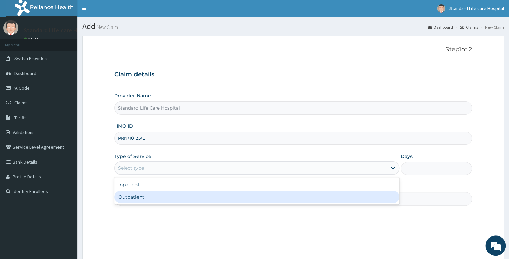
click at [170, 197] on div "Outpatient" at bounding box center [256, 197] width 285 height 12
type input "1"
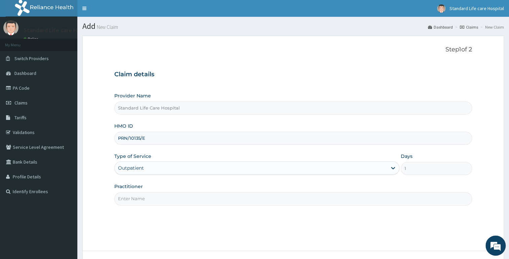
click at [170, 197] on input "Practitioner" at bounding box center [293, 198] width 358 height 13
type input "Dr Korede"
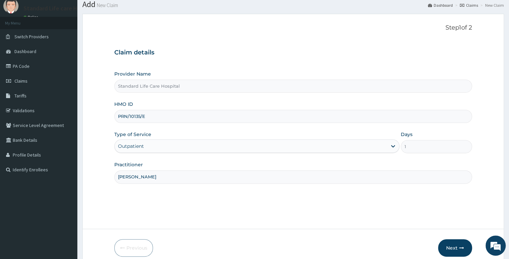
scroll to position [52, 0]
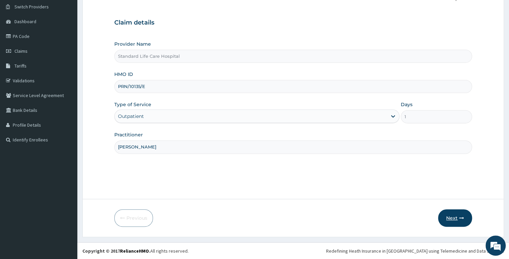
click at [451, 216] on button "Next" at bounding box center [455, 217] width 34 height 17
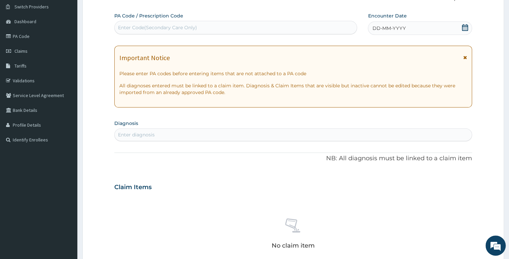
drag, startPoint x: 465, startPoint y: 17, endPoint x: 464, endPoint y: 21, distance: 3.6
click at [464, 19] on div "Encounter Date DD-MM-YYYY" at bounding box center [420, 23] width 104 height 23
click at [463, 28] on icon at bounding box center [465, 27] width 7 height 7
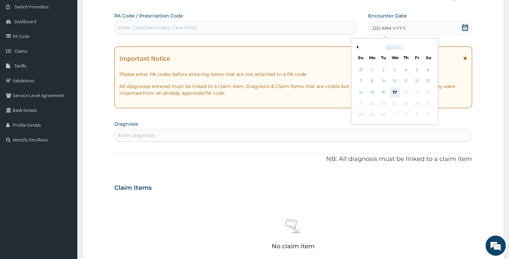
click at [396, 92] on div "17" at bounding box center [395, 92] width 10 height 10
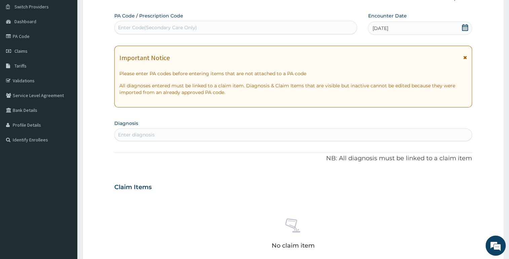
click at [300, 140] on div "Enter diagnosis" at bounding box center [293, 134] width 357 height 11
type input "mala"
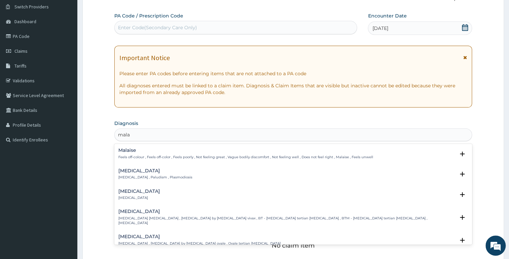
click at [181, 178] on div "Malaria Malaria , Paludism , Plasmodiosis" at bounding box center [293, 174] width 350 height 12
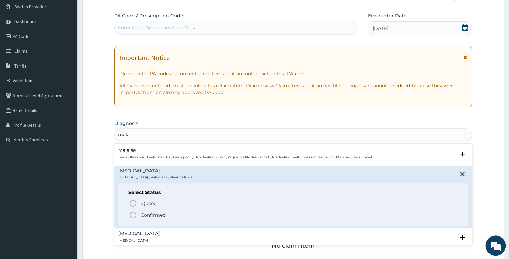
click at [132, 215] on icon "status option filled" at bounding box center [133, 215] width 8 height 8
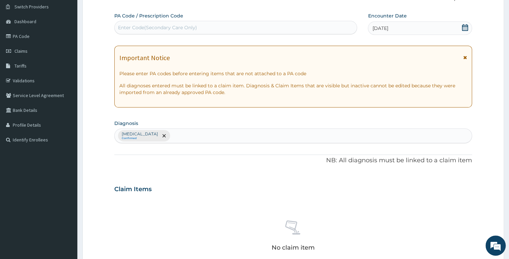
click at [174, 135] on div "Malaria Confirmed" at bounding box center [293, 136] width 357 height 14
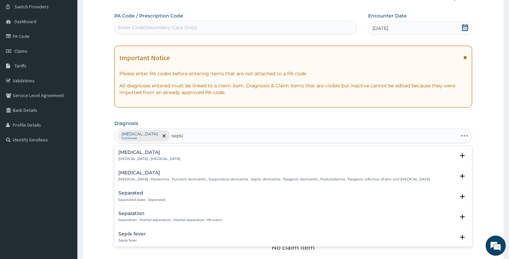
type input "sepsis"
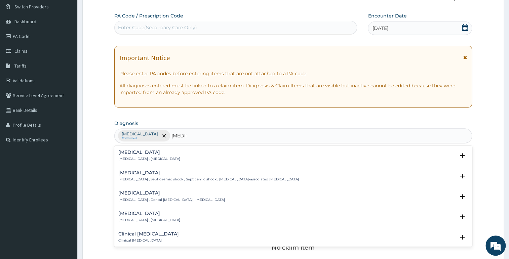
click at [139, 154] on div "Sepsis Systemic infection , Sepsis" at bounding box center [149, 156] width 62 height 12
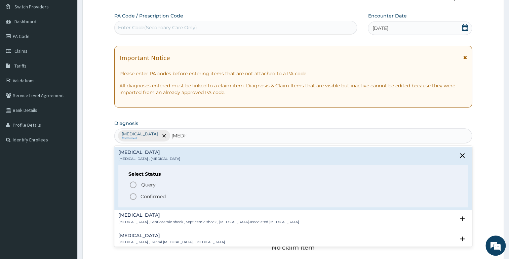
click at [134, 196] on icon "status option filled" at bounding box center [133, 197] width 8 height 8
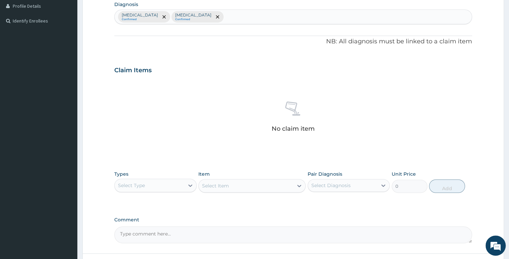
scroll to position [174, 0]
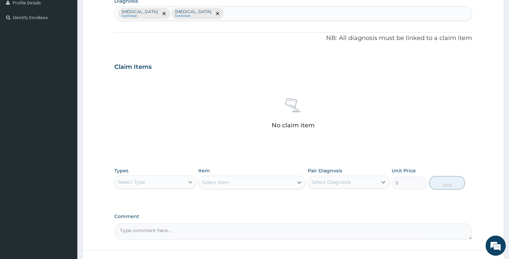
click at [192, 181] on icon at bounding box center [190, 182] width 7 height 7
click at [151, 222] on div "Procedures" at bounding box center [155, 223] width 82 height 12
click at [298, 183] on icon at bounding box center [299, 182] width 7 height 7
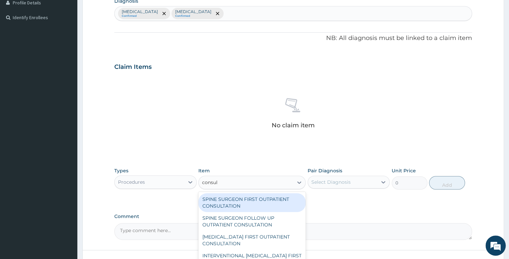
type input "consult"
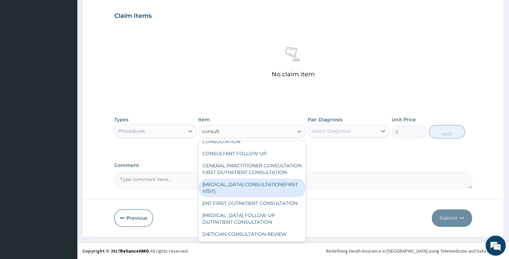
scroll to position [1436, 0]
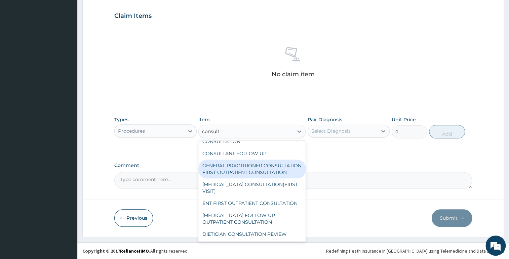
click at [278, 160] on div "GENERAL PRACTITIONER CONSULTATION FIRST OUTPATIENT CONSULTATION" at bounding box center [251, 169] width 107 height 19
type input "3000"
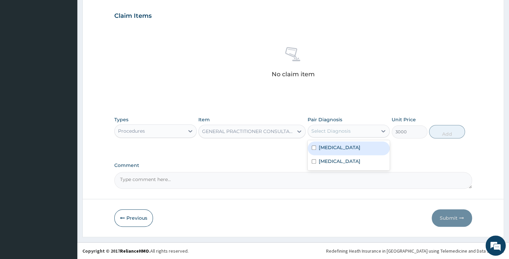
click at [343, 130] on div "Select Diagnosis" at bounding box center [330, 131] width 39 height 7
click at [313, 148] on input "checkbox" at bounding box center [314, 148] width 4 height 4
checkbox input "true"
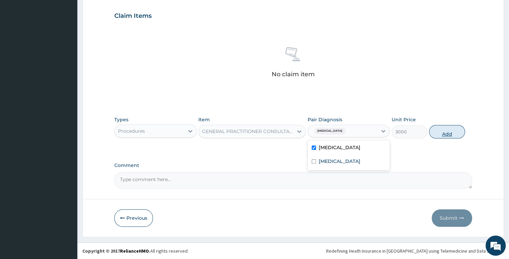
click at [448, 131] on button "Add" at bounding box center [447, 131] width 36 height 13
type input "0"
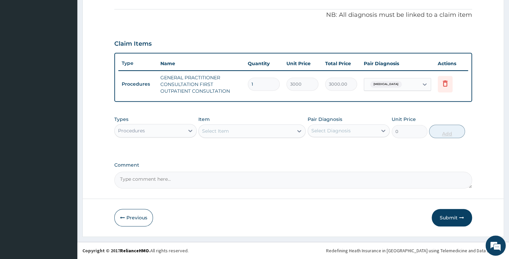
scroll to position [197, 0]
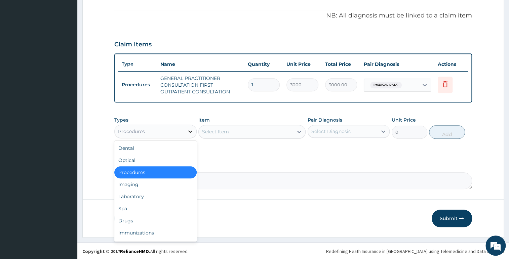
click at [191, 130] on icon at bounding box center [190, 131] width 7 height 7
click at [186, 196] on div "Laboratory" at bounding box center [155, 197] width 82 height 12
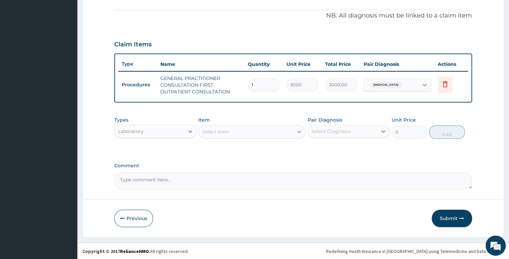
click at [298, 129] on icon at bounding box center [299, 131] width 7 height 7
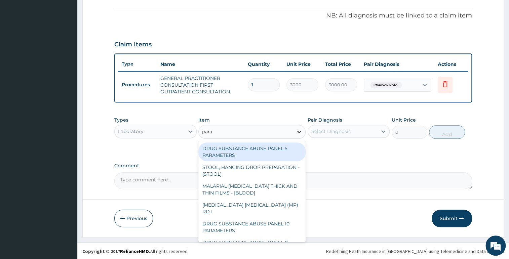
type input "paras"
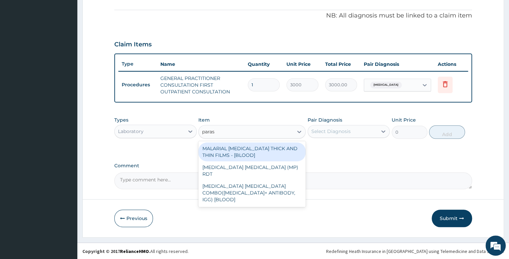
click at [282, 157] on div "MALARIAL PARASITE THICK AND THIN FILMS - [BLOOD]" at bounding box center [251, 152] width 107 height 19
type input "1500"
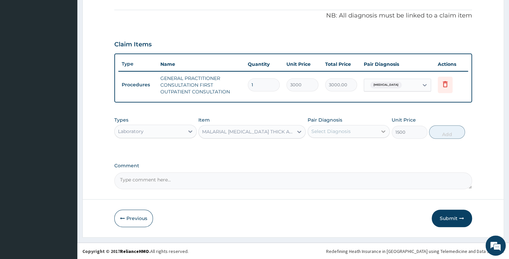
click at [380, 130] on div at bounding box center [383, 131] width 12 height 12
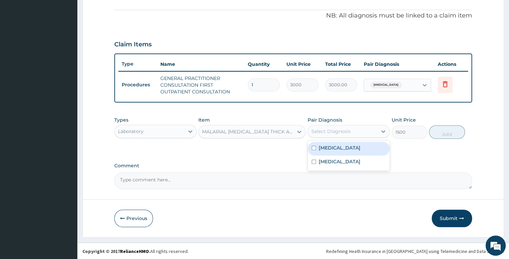
click at [313, 148] on input "checkbox" at bounding box center [314, 148] width 4 height 4
checkbox input "true"
click at [442, 130] on button "Add" at bounding box center [447, 131] width 36 height 13
type input "0"
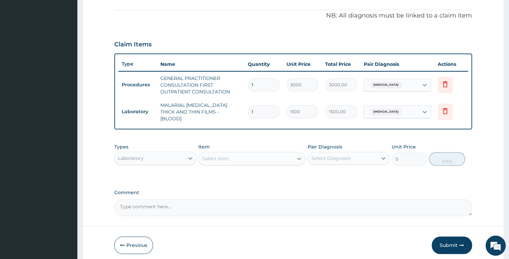
click at [300, 155] on icon at bounding box center [299, 158] width 7 height 7
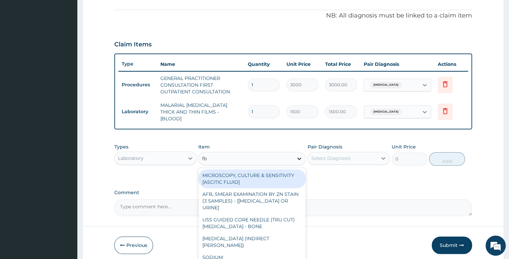
type input "fbc"
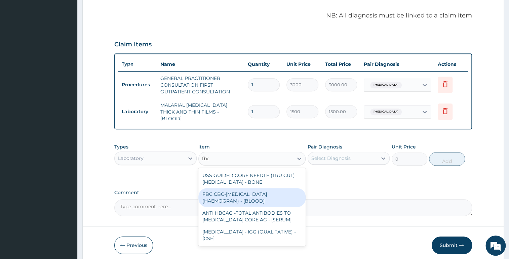
click at [284, 196] on div "FBC CBC-COMPLETE BLOOD COUNT (HAEMOGRAM) - [BLOOD]" at bounding box center [251, 197] width 107 height 19
type input "3000"
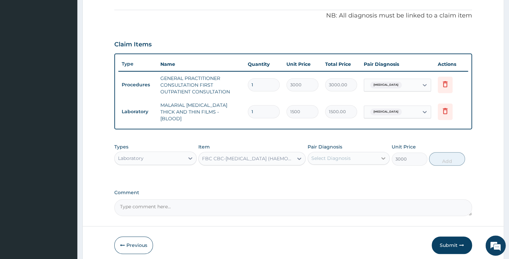
click at [389, 156] on div at bounding box center [383, 158] width 12 height 12
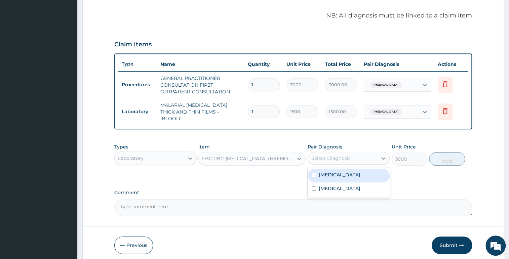
click at [312, 173] on input "checkbox" at bounding box center [314, 175] width 4 height 4
checkbox input "true"
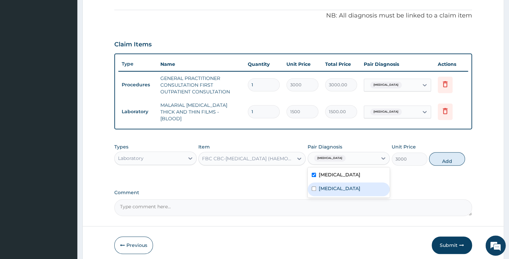
click at [312, 187] on input "checkbox" at bounding box center [314, 189] width 4 height 4
checkbox input "true"
click at [313, 169] on div "Malaria" at bounding box center [349, 176] width 82 height 14
checkbox input "false"
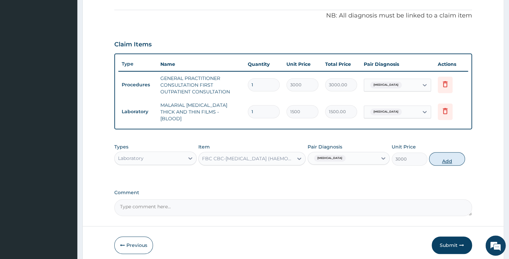
click at [436, 156] on button "Add" at bounding box center [447, 158] width 36 height 13
type input "0"
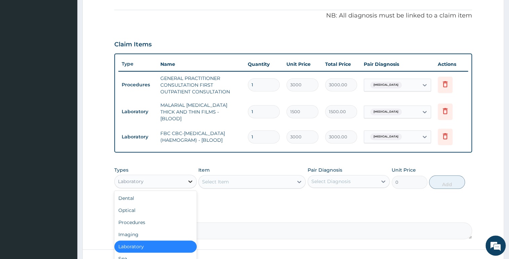
click at [187, 178] on icon at bounding box center [190, 181] width 7 height 7
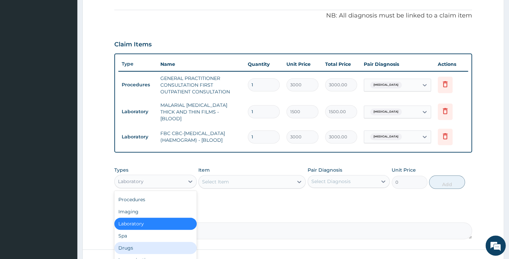
click at [164, 247] on div "Drugs" at bounding box center [155, 248] width 82 height 12
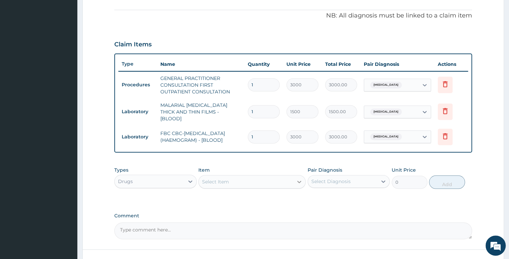
click at [303, 178] on div at bounding box center [299, 182] width 12 height 12
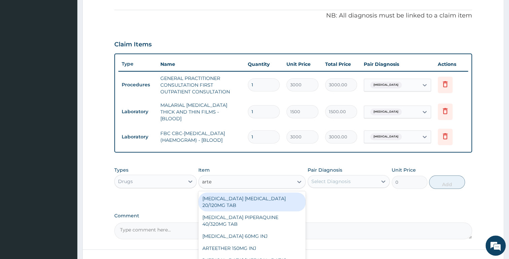
type input "artem"
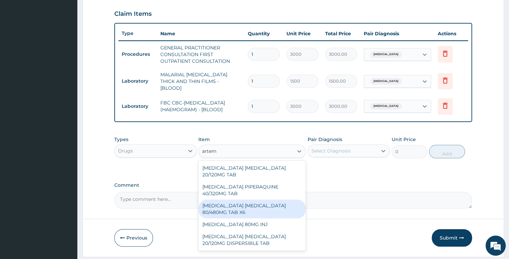
scroll to position [243, 0]
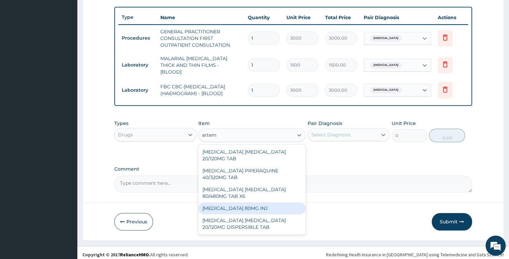
click at [261, 203] on div "ARTEMETHER 80MG INJ" at bounding box center [251, 208] width 107 height 12
type input "1400"
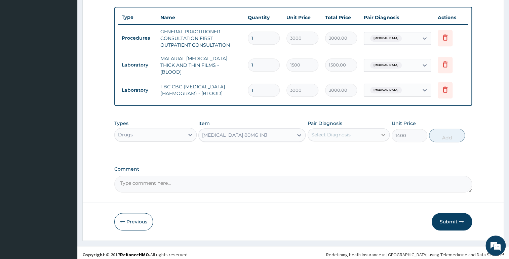
click at [380, 131] on icon at bounding box center [383, 134] width 7 height 7
click at [313, 149] on input "checkbox" at bounding box center [314, 151] width 4 height 4
checkbox input "true"
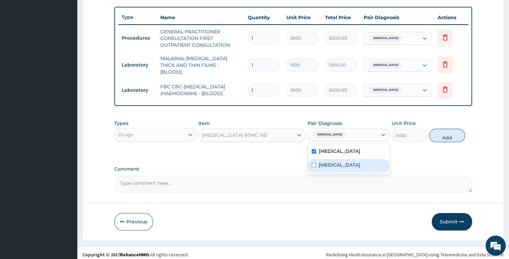
click at [446, 132] on button "Add" at bounding box center [447, 135] width 36 height 13
type input "0"
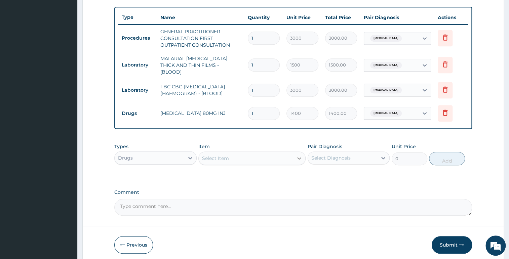
click at [301, 155] on icon at bounding box center [299, 158] width 7 height 7
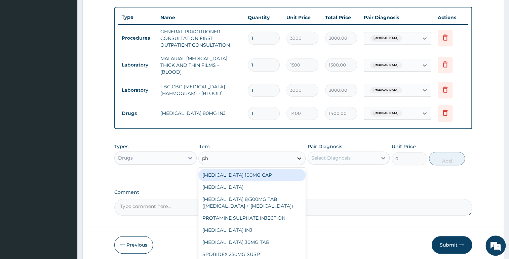
type input "phe"
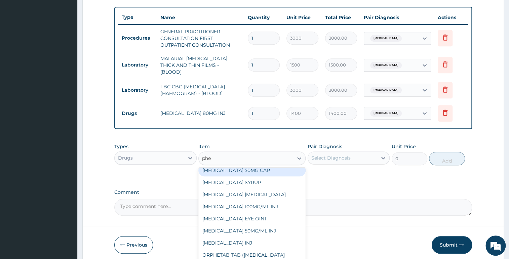
scroll to position [0, 0]
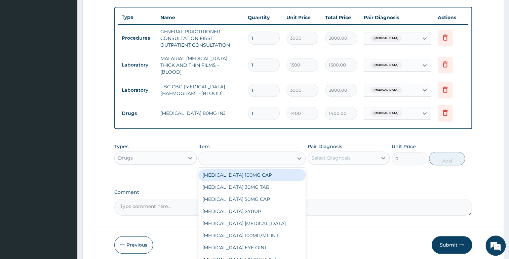
click at [291, 153] on div "phe" at bounding box center [246, 158] width 94 height 11
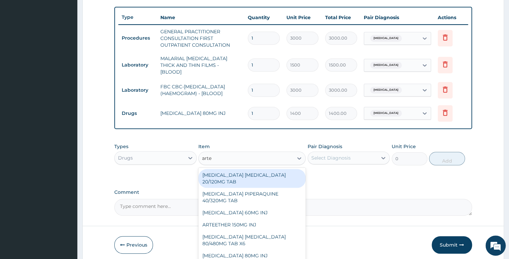
type input "artem"
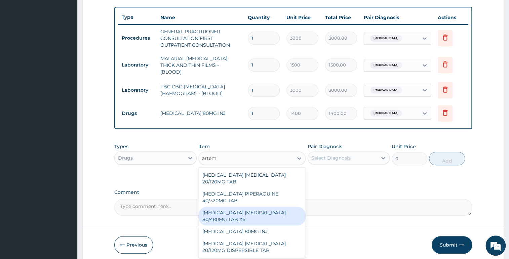
click at [246, 210] on div "ARTEMETHER LUMEFANTRINE 80/480MG TAB X6" at bounding box center [251, 216] width 107 height 19
type input "262.5"
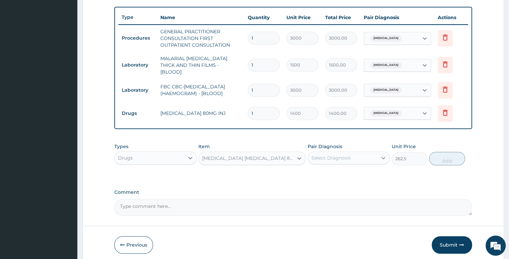
click at [383, 155] on icon at bounding box center [383, 158] width 7 height 7
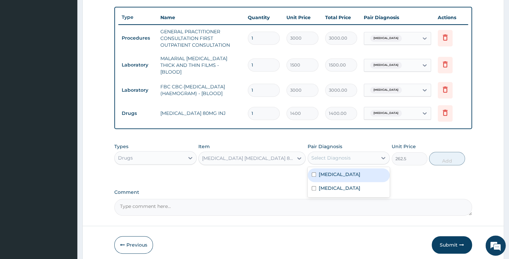
click at [315, 172] on input "checkbox" at bounding box center [314, 174] width 4 height 4
checkbox input "true"
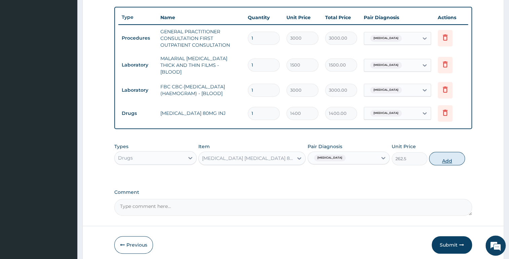
click at [445, 153] on button "Add" at bounding box center [447, 158] width 36 height 13
type input "0"
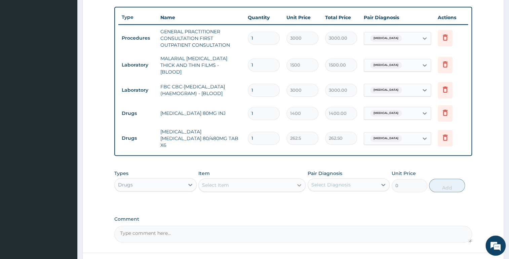
click at [300, 182] on icon at bounding box center [299, 185] width 7 height 7
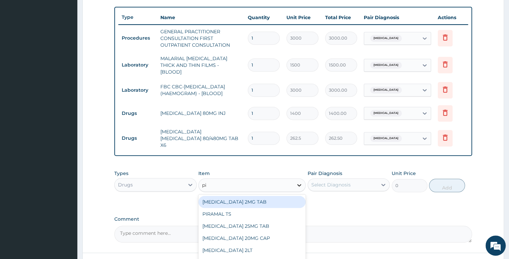
type input "p"
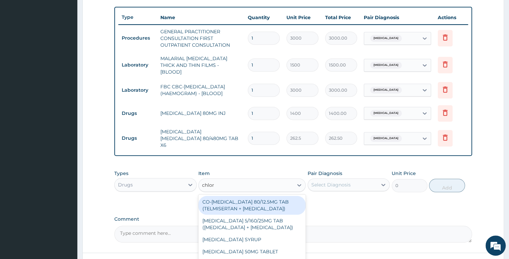
type input "chlorp"
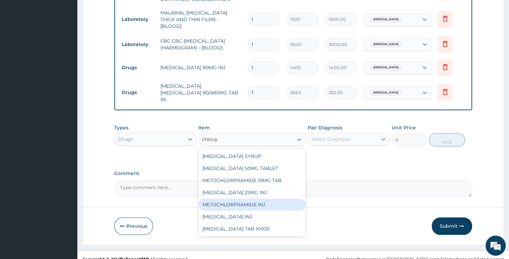
scroll to position [290, 0]
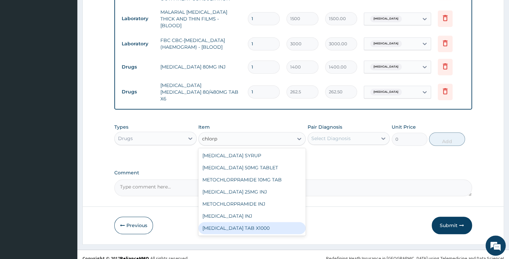
click at [251, 222] on div "CHLORPHENIRAMINE TAB X1000" at bounding box center [251, 228] width 107 height 12
type input "52.5"
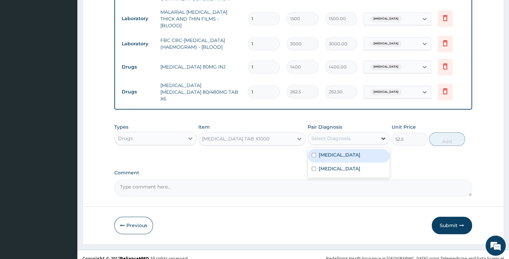
click at [385, 135] on icon at bounding box center [383, 138] width 7 height 7
click at [310, 149] on div "Malaria" at bounding box center [349, 156] width 82 height 14
checkbox input "true"
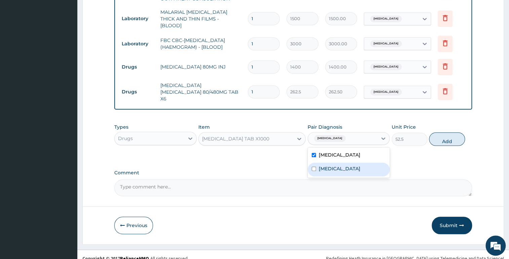
click at [449, 124] on div "Types Drugs Item CHLORPHENIRAMINE TAB X1000 Pair Diagnosis option Malaria, sele…" at bounding box center [293, 134] width 358 height 29
click at [385, 135] on icon at bounding box center [383, 138] width 7 height 7
click at [320, 164] on div "Sepsis" at bounding box center [349, 170] width 82 height 14
click at [314, 167] on input "checkbox" at bounding box center [314, 169] width 4 height 4
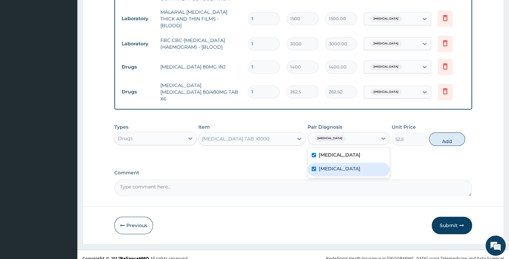
checkbox input "true"
click at [437, 133] on button "Add" at bounding box center [447, 138] width 36 height 13
type input "0"
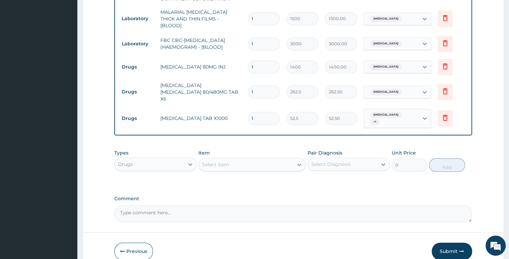
click at [290, 159] on div "Select Item" at bounding box center [246, 164] width 94 height 11
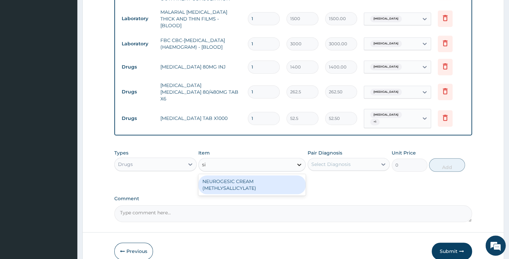
type input "s"
type input "ibupr"
click at [279, 175] on div "IBUPROFEN 200G TAB" at bounding box center [251, 181] width 107 height 12
type input "52.5"
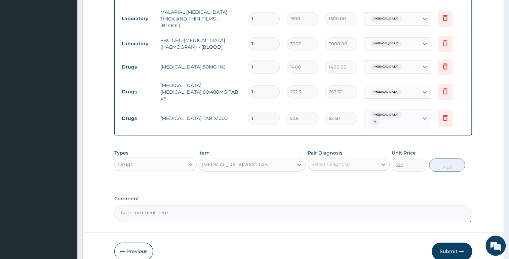
click at [283, 159] on div "IBUPROFEN 200G TAB" at bounding box center [246, 164] width 94 height 11
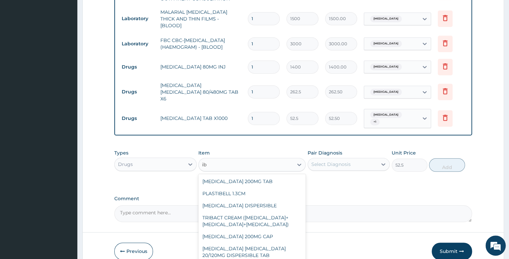
scroll to position [0, 0]
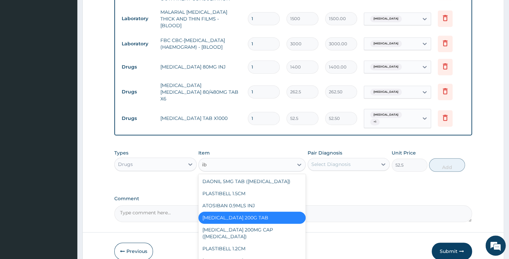
type input "ibu"
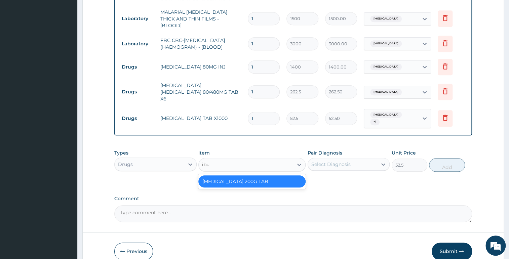
click at [264, 175] on div "IBUPROFEN 200G TAB" at bounding box center [251, 181] width 107 height 12
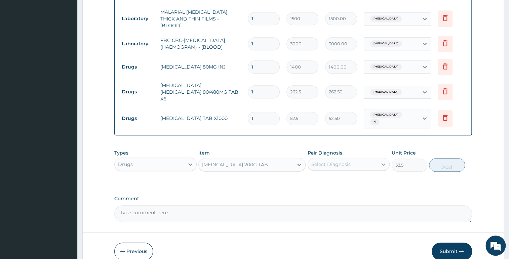
click at [384, 161] on icon at bounding box center [383, 164] width 7 height 7
click at [312, 179] on input "checkbox" at bounding box center [314, 181] width 4 height 4
checkbox input "true"
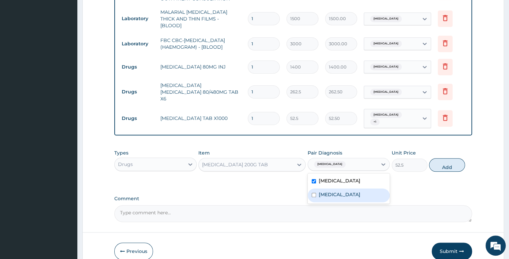
click at [313, 193] on input "checkbox" at bounding box center [314, 195] width 4 height 4
checkbox input "true"
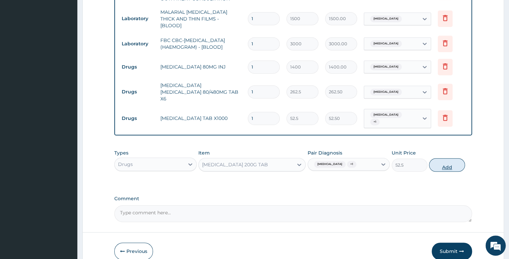
click at [449, 158] on button "Add" at bounding box center [447, 164] width 36 height 13
type input "0"
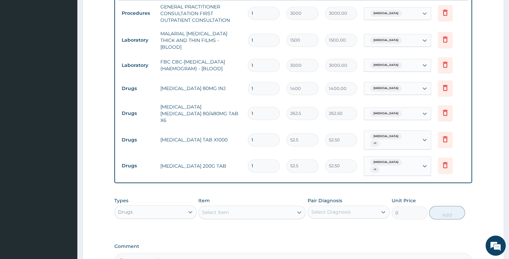
scroll to position [259, 0]
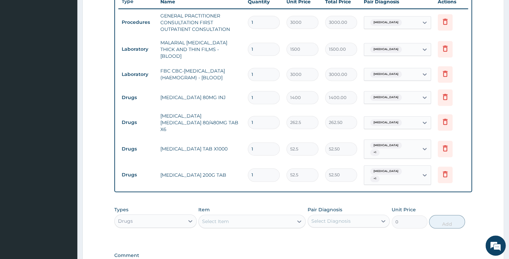
click at [253, 96] on input "1" at bounding box center [264, 97] width 32 height 13
type input "0.00"
click at [221, 218] on div "Select Item" at bounding box center [215, 221] width 27 height 7
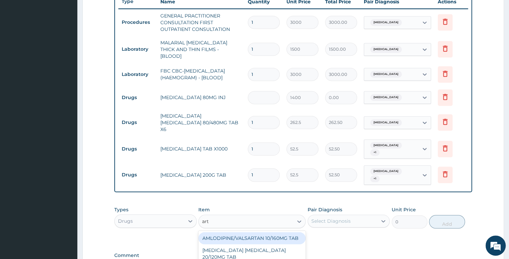
type input "arte"
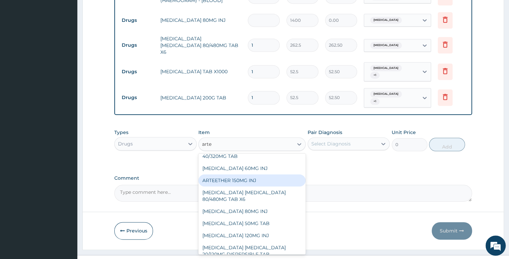
scroll to position [50, 0]
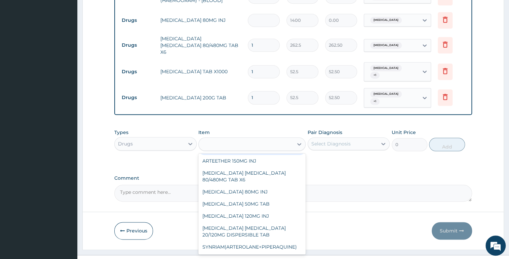
click at [283, 139] on div "arte" at bounding box center [246, 144] width 94 height 11
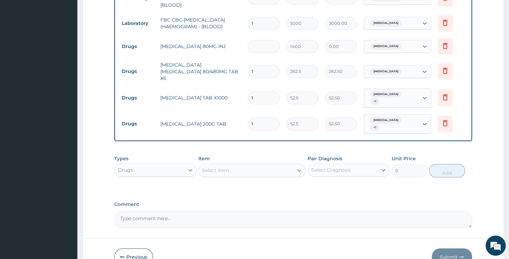
scroll to position [184, 0]
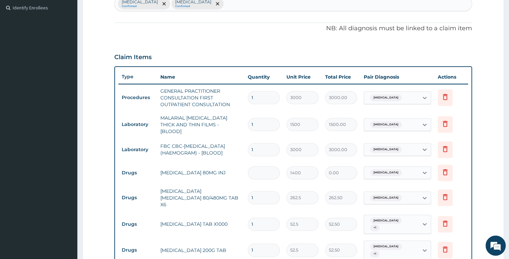
click at [257, 163] on td at bounding box center [263, 173] width 39 height 20
click at [257, 169] on input "number" at bounding box center [264, 172] width 32 height 13
type input "2"
type input "2800.00"
type input "2"
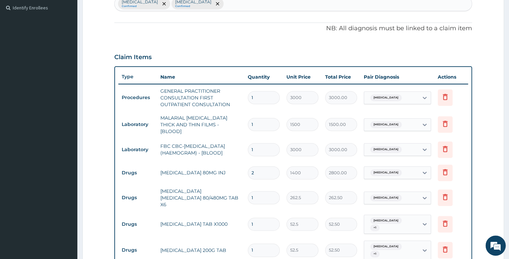
click at [260, 194] on input "1" at bounding box center [264, 197] width 32 height 13
type input "0.00"
type input "6"
type input "1575.00"
type input "6"
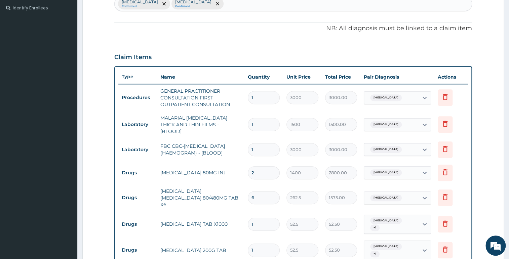
click at [262, 221] on input "1" at bounding box center [264, 224] width 32 height 13
type input "0.00"
type input "6"
type input "315.00"
type input "6"
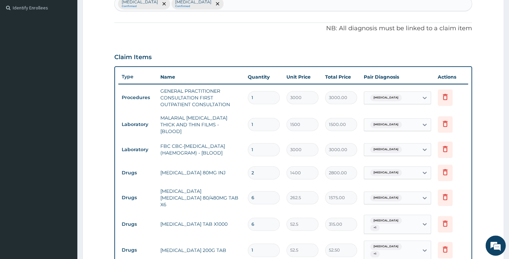
click at [261, 244] on input "1" at bounding box center [264, 250] width 32 height 13
type input "0.00"
type input "5"
type input "262.50"
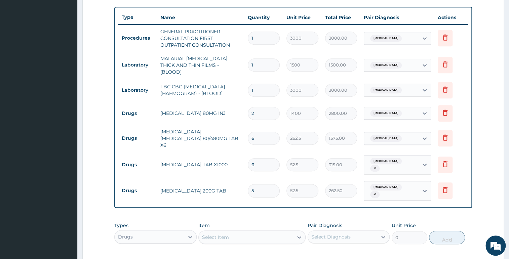
scroll to position [245, 0]
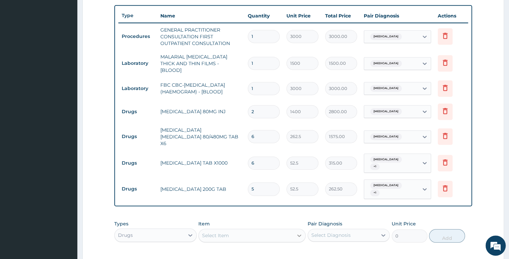
type input "5"
click at [297, 232] on icon at bounding box center [299, 235] width 7 height 7
type input "prome"
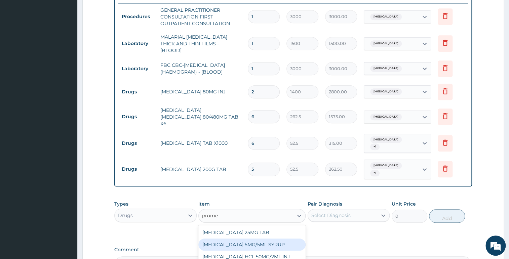
scroll to position [337, 0]
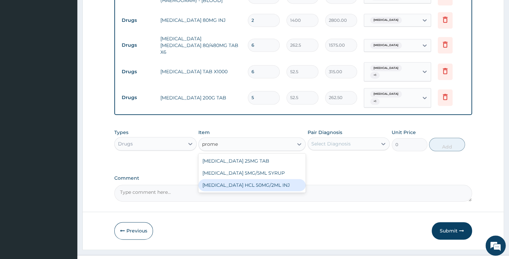
click at [279, 179] on div "PROMETHAZINE HCL 50MG/2ML INJ" at bounding box center [251, 185] width 107 height 12
type input "700"
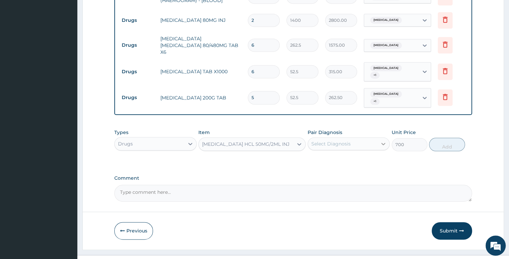
click at [387, 141] on icon at bounding box center [383, 144] width 7 height 7
click at [320, 157] on label "Malaria" at bounding box center [340, 160] width 42 height 7
checkbox input "true"
click at [452, 138] on button "Add" at bounding box center [447, 144] width 36 height 13
type input "0"
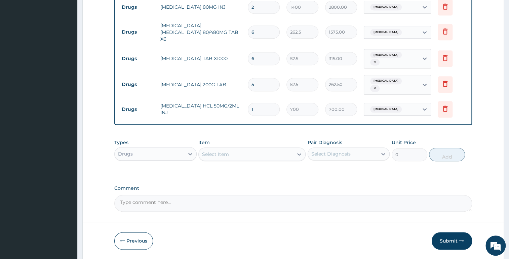
scroll to position [360, 0]
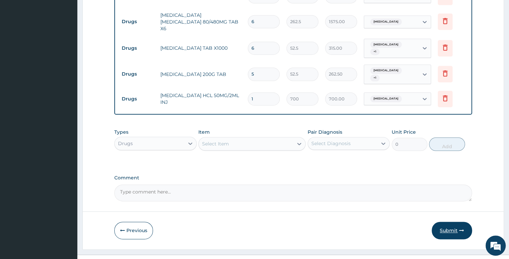
click at [458, 222] on button "Submit" at bounding box center [452, 230] width 40 height 17
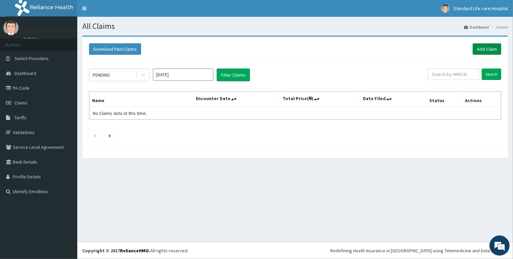
click at [484, 50] on link "Add Claim" at bounding box center [487, 48] width 29 height 11
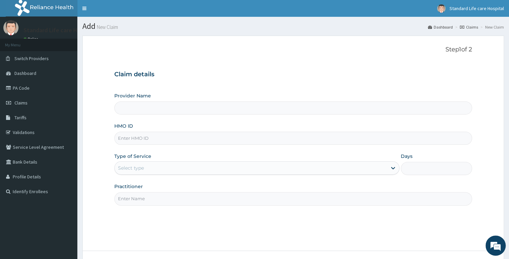
type input "Standard Life Care Hospital"
click at [118, 142] on input "HMO ID" at bounding box center [293, 138] width 358 height 13
type input "stt/10281/b"
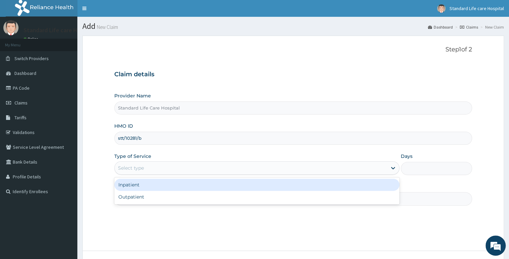
click at [135, 168] on div "Select type" at bounding box center [131, 168] width 26 height 7
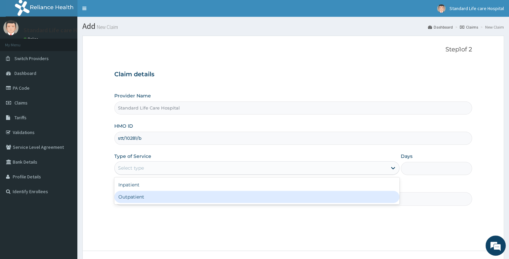
click at [130, 202] on div "Outpatient" at bounding box center [256, 197] width 285 height 12
type input "1"
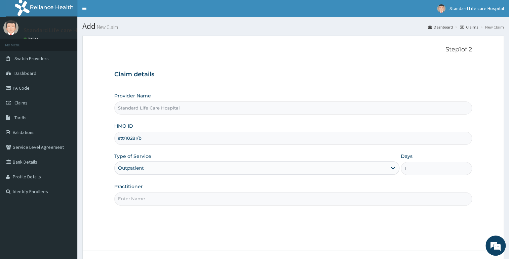
click at [130, 201] on input "Practitioner" at bounding box center [293, 198] width 358 height 13
type input "[PERSON_NAME]"
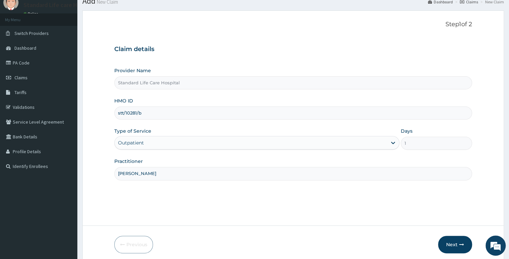
scroll to position [52, 0]
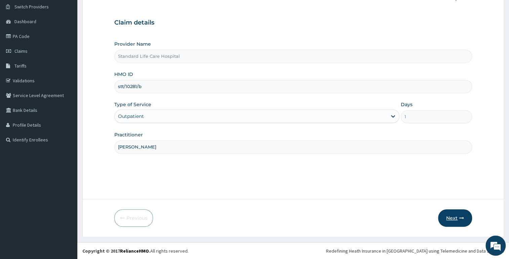
click at [449, 219] on button "Next" at bounding box center [455, 217] width 34 height 17
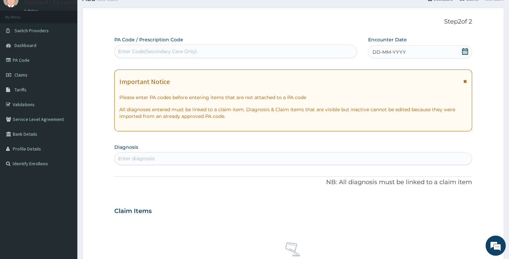
scroll to position [0, 0]
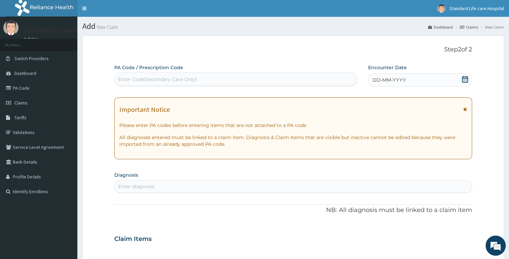
click at [466, 80] on icon at bounding box center [465, 79] width 7 height 7
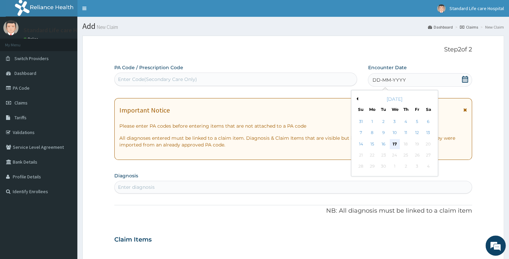
click at [397, 143] on div "17" at bounding box center [395, 144] width 10 height 10
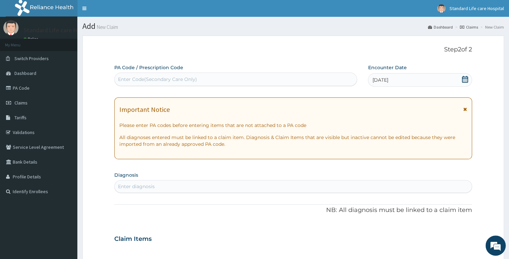
click at [465, 77] on icon at bounding box center [465, 79] width 7 height 7
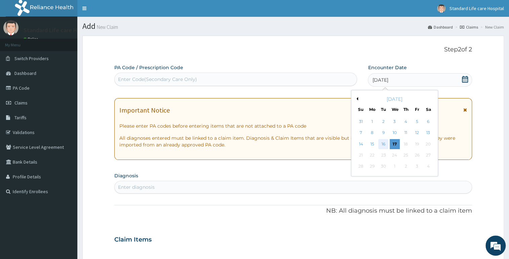
click at [380, 143] on div "16" at bounding box center [384, 144] width 10 height 10
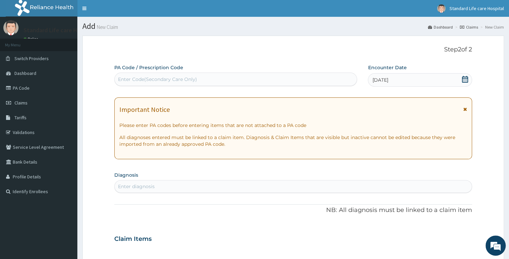
click at [234, 185] on div "Enter diagnosis" at bounding box center [293, 186] width 357 height 11
type input "b"
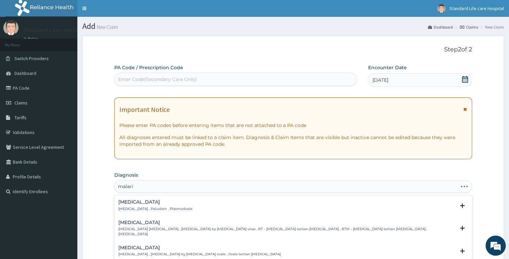
type input "[MEDICAL_DATA]"
click at [205, 202] on div "[MEDICAL_DATA] [MEDICAL_DATA] , Paludism , Plasmodiosis" at bounding box center [293, 206] width 350 height 12
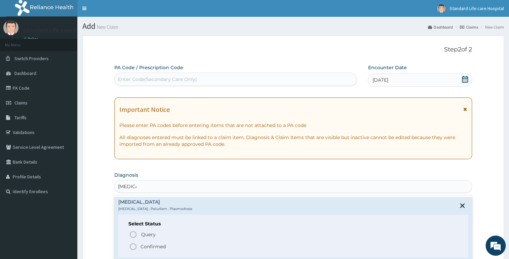
click at [134, 249] on circle "status option filled" at bounding box center [133, 247] width 6 height 6
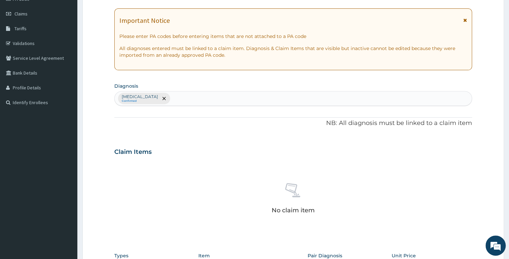
scroll to position [91, 0]
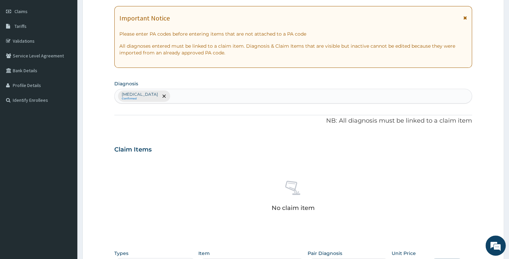
click at [168, 92] on div "[MEDICAL_DATA] Confirmed" at bounding box center [293, 96] width 357 height 14
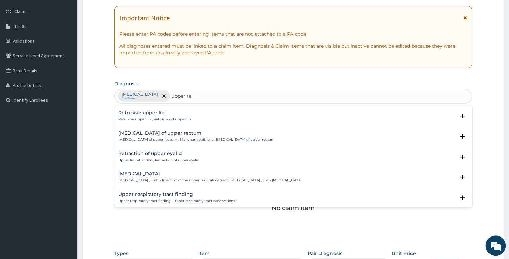
type input "upper res"
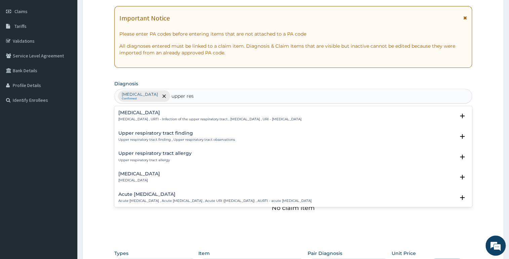
click at [201, 113] on h4 "[MEDICAL_DATA]" at bounding box center [209, 112] width 183 height 5
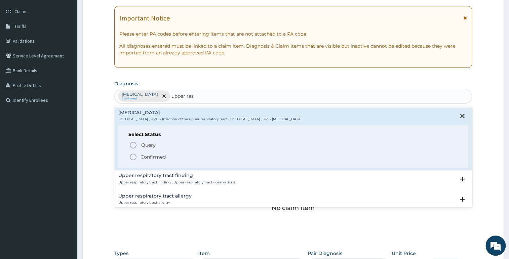
click at [132, 158] on icon "status option filled" at bounding box center [133, 157] width 8 height 8
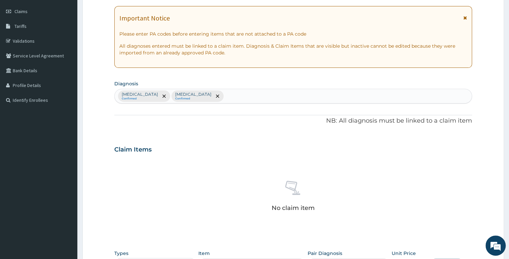
click at [249, 101] on div "[MEDICAL_DATA] Confirmed [MEDICAL_DATA] Confirmed" at bounding box center [293, 96] width 357 height 14
type input "c"
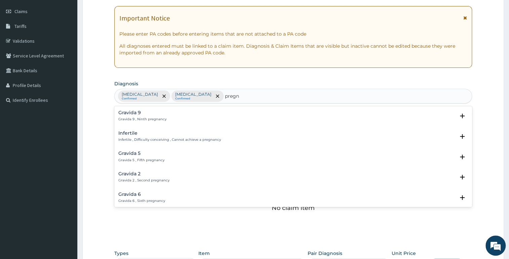
type input "pregn"
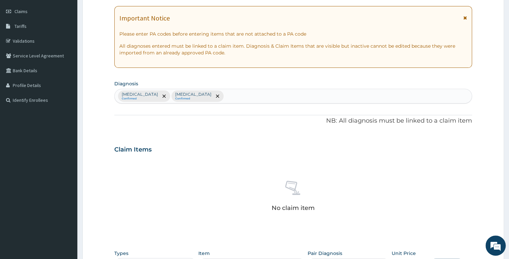
click at [237, 91] on div "[MEDICAL_DATA] Confirmed [MEDICAL_DATA] Confirmed" at bounding box center [293, 96] width 357 height 14
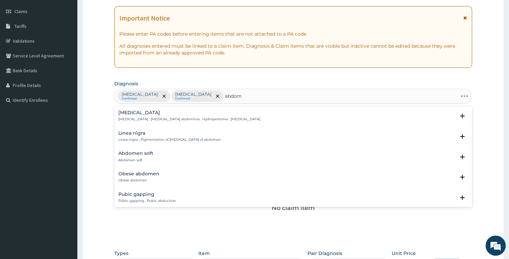
type input "abdomi"
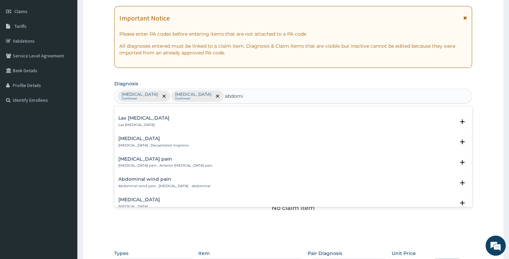
scroll to position [458, 0]
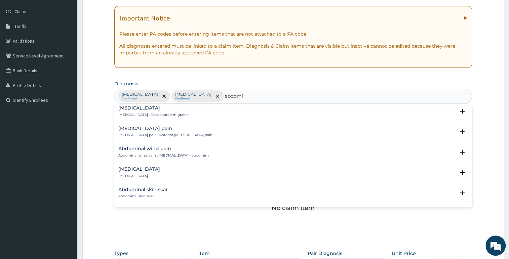
click at [132, 175] on div "[MEDICAL_DATA] [MEDICAL_DATA] Select Status Query Query covers suspected (?), K…" at bounding box center [293, 174] width 350 height 15
click at [134, 174] on p "[MEDICAL_DATA]" at bounding box center [139, 176] width 42 height 5
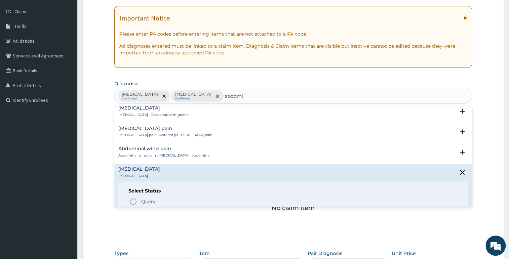
click at [133, 210] on circle "status option filled" at bounding box center [133, 213] width 6 height 6
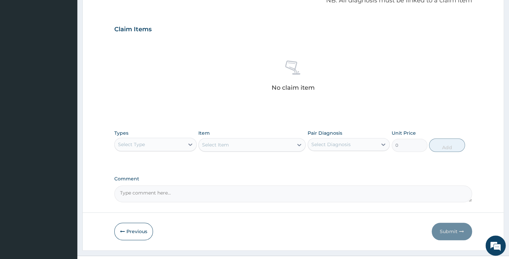
scroll to position [214, 0]
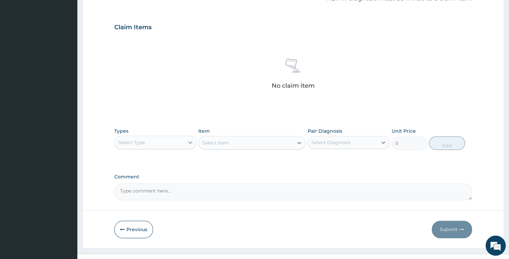
click at [193, 141] on icon at bounding box center [190, 142] width 7 height 7
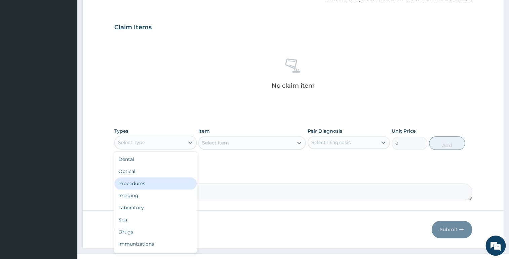
click at [154, 185] on div "Procedures" at bounding box center [155, 184] width 82 height 12
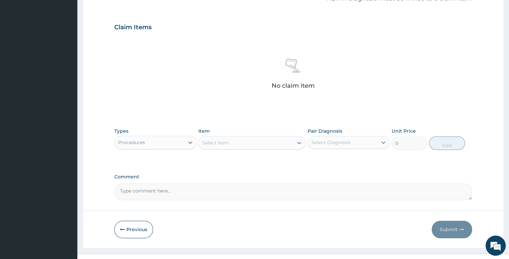
click at [299, 144] on icon at bounding box center [299, 143] width 7 height 7
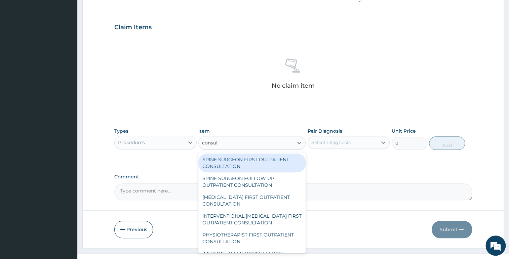
type input "consult"
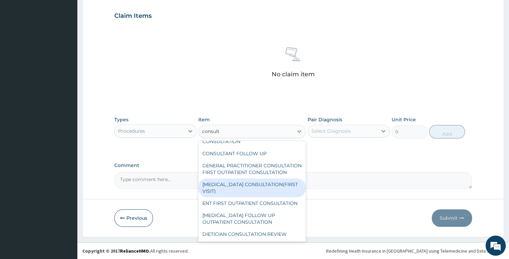
scroll to position [1406, 0]
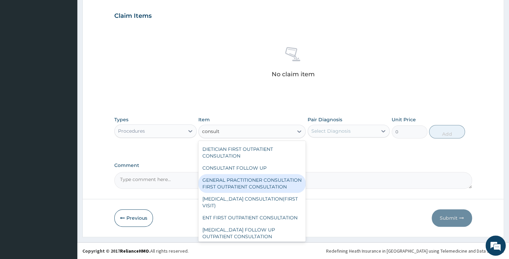
click at [272, 188] on div "GENERAL PRACTITIONER CONSULTATION FIRST OUTPATIENT CONSULTATION" at bounding box center [251, 183] width 107 height 19
type input "3000"
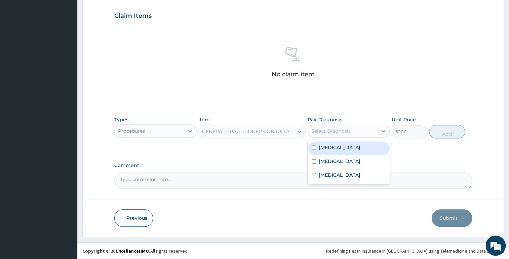
click at [377, 130] on div "Select Diagnosis" at bounding box center [343, 131] width 70 height 11
click at [311, 148] on div "Malaria" at bounding box center [349, 149] width 82 height 14
checkbox input "true"
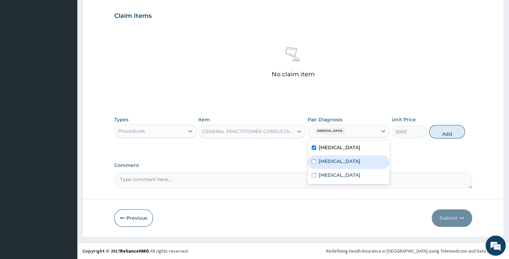
click at [310, 159] on div "Upper respiratory infection" at bounding box center [349, 162] width 82 height 14
checkbox input "true"
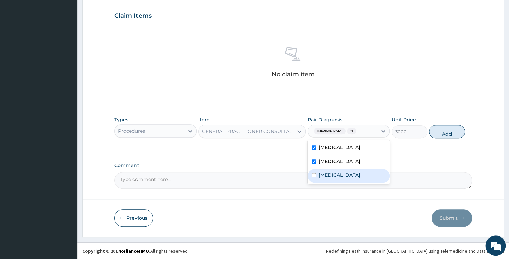
click at [311, 178] on div "Abdominal pregnancy" at bounding box center [349, 176] width 82 height 14
checkbox input "true"
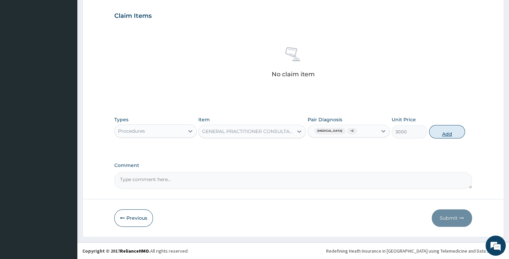
click at [455, 134] on button "Add" at bounding box center [447, 131] width 36 height 13
type input "0"
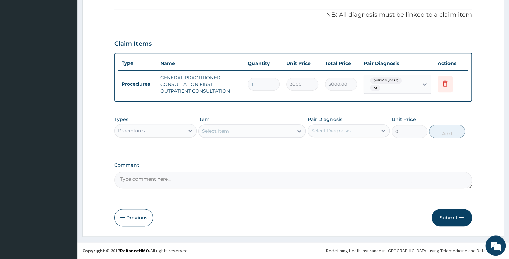
scroll to position [197, 0]
click at [195, 130] on div at bounding box center [190, 131] width 12 height 12
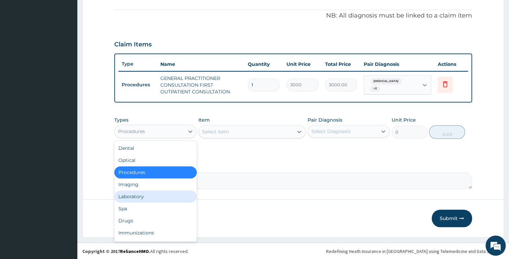
click at [133, 191] on div "Laboratory" at bounding box center [155, 197] width 82 height 12
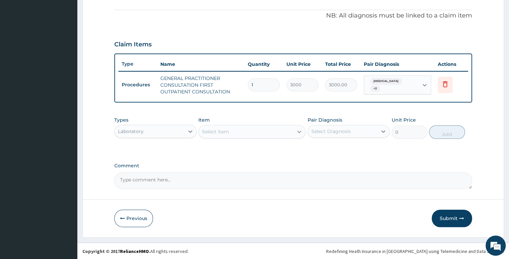
click at [298, 131] on icon at bounding box center [299, 131] width 7 height 7
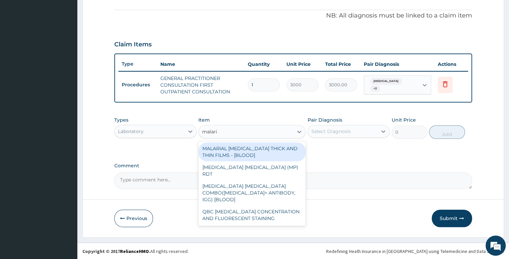
type input "malaria"
click at [271, 149] on div "MALARIAL PARASITE THICK AND THIN FILMS - [BLOOD]" at bounding box center [251, 152] width 107 height 19
type input "1500"
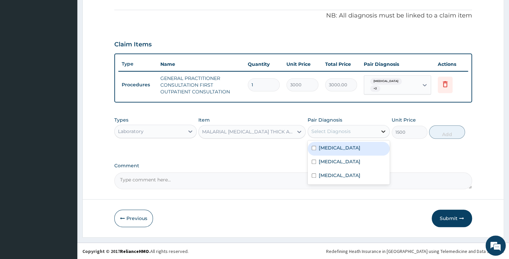
click at [387, 128] on div at bounding box center [383, 131] width 12 height 12
click at [321, 147] on label "Malaria" at bounding box center [340, 148] width 42 height 7
checkbox input "true"
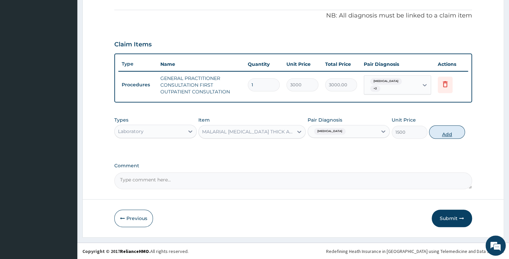
click at [445, 130] on button "Add" at bounding box center [447, 131] width 36 height 13
type input "0"
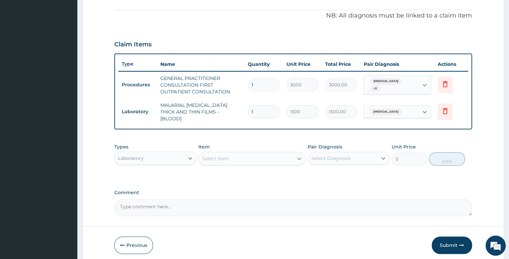
click at [304, 153] on div at bounding box center [299, 159] width 12 height 12
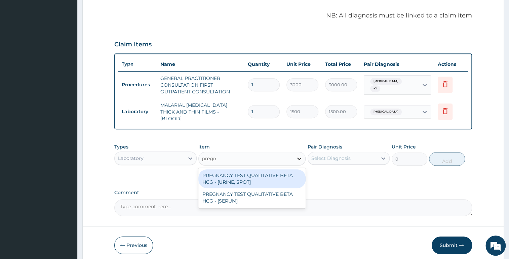
type input "pregna"
click at [279, 179] on div "PREGNANCY TEST QUALITATIVE BETA HCG - [URINE, SPOT]" at bounding box center [251, 178] width 107 height 19
type input "1200"
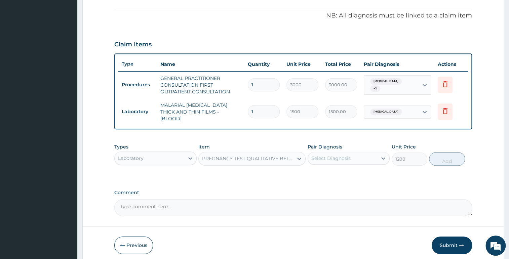
click at [291, 155] on div "PREGNANCY TEST QUALITATIVE BETA HCG - [URINE, SPOT]" at bounding box center [248, 158] width 92 height 7
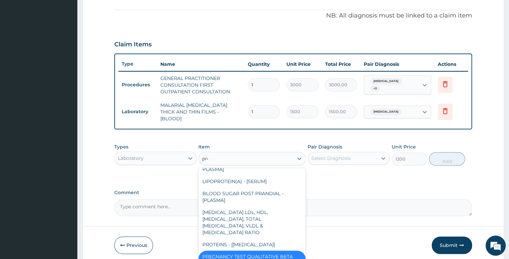
scroll to position [0, 0]
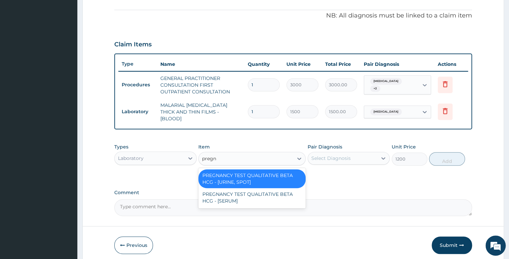
type input "pregna"
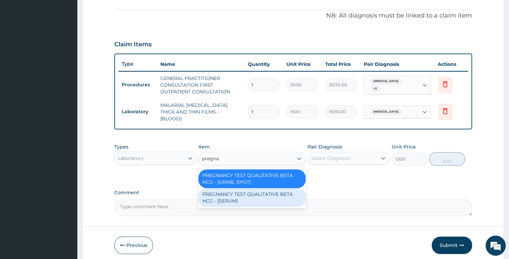
click at [263, 189] on div "PREGNANCY TEST QUALITATIVE BETA HCG - [SERUM]" at bounding box center [251, 197] width 107 height 19
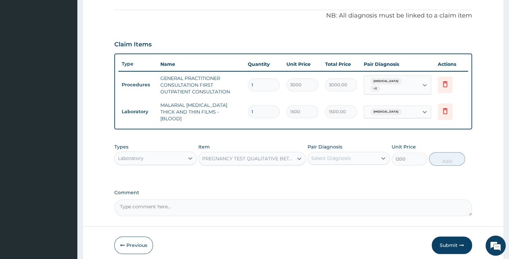
click at [375, 154] on div "Select Diagnosis" at bounding box center [343, 158] width 70 height 11
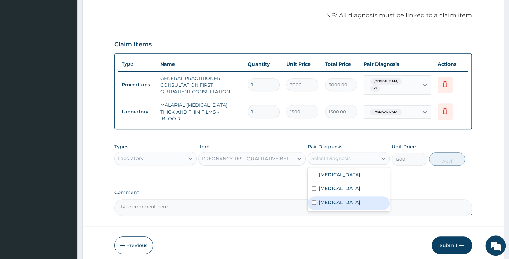
click at [320, 199] on label "Abdominal pregnancy" at bounding box center [340, 202] width 42 height 7
checkbox input "true"
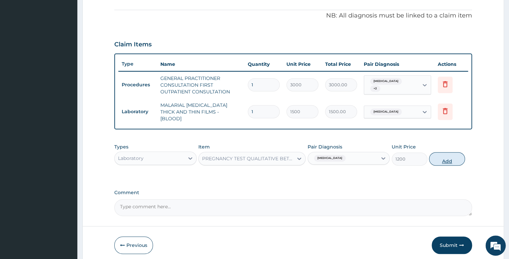
click at [450, 160] on button "Add" at bounding box center [447, 158] width 36 height 13
type input "0"
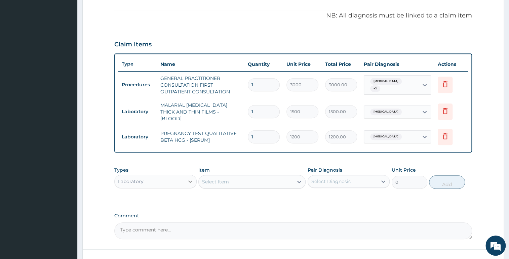
click at [189, 178] on icon at bounding box center [190, 181] width 7 height 7
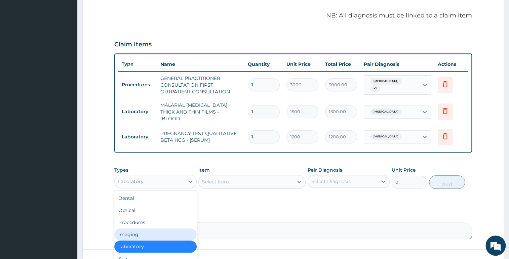
scroll to position [23, 0]
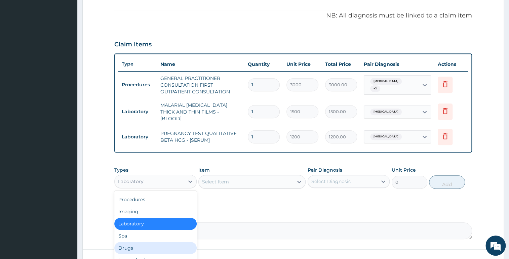
click at [162, 244] on div "Drugs" at bounding box center [155, 248] width 82 height 12
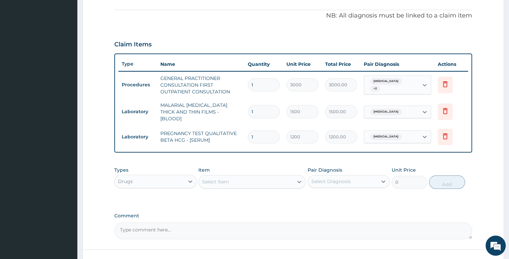
click at [299, 179] on icon at bounding box center [299, 182] width 7 height 7
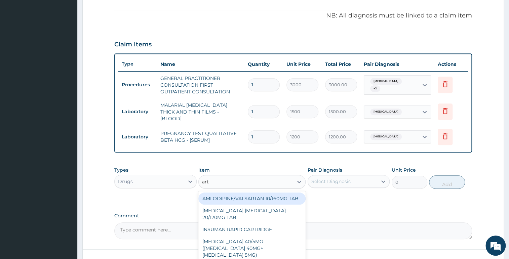
type input "arte"
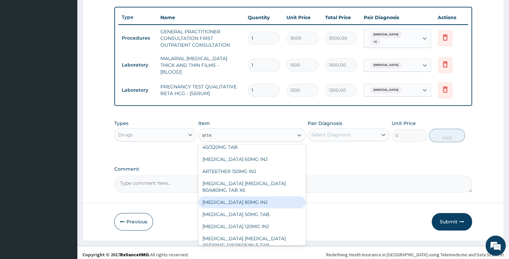
scroll to position [50, 0]
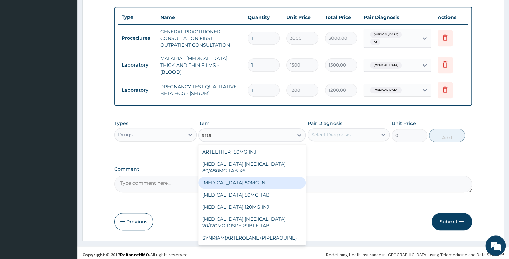
click at [231, 177] on div "ARTEMETHER 80MG INJ" at bounding box center [251, 183] width 107 height 12
type input "1400"
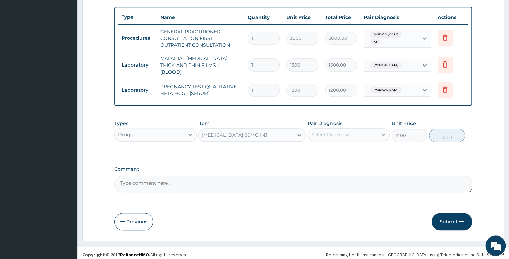
click at [382, 131] on icon at bounding box center [383, 134] width 7 height 7
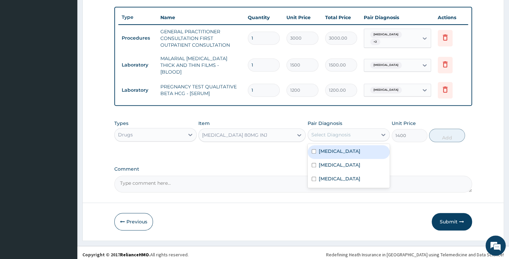
click at [322, 148] on label "Malaria" at bounding box center [340, 151] width 42 height 7
checkbox input "true"
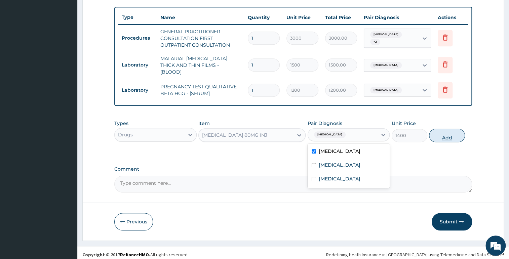
click at [443, 132] on button "Add" at bounding box center [447, 135] width 36 height 13
type input "0"
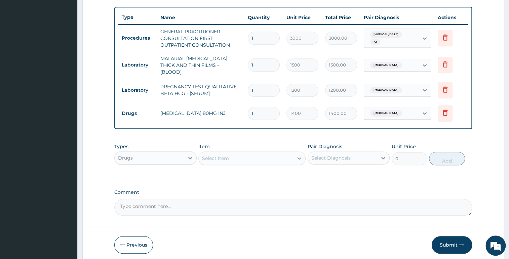
drag, startPoint x: 289, startPoint y: 155, endPoint x: 295, endPoint y: 154, distance: 5.1
click at [290, 155] on div "Select Item" at bounding box center [246, 158] width 94 height 11
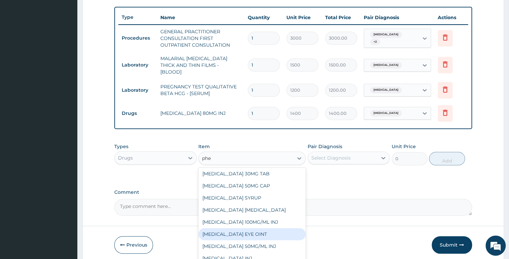
scroll to position [0, 0]
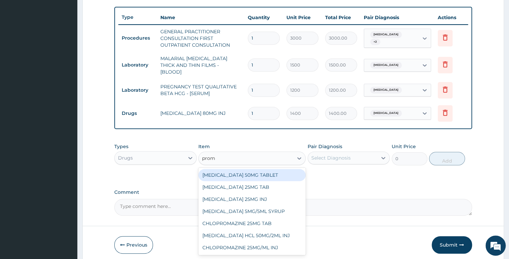
type input "prome"
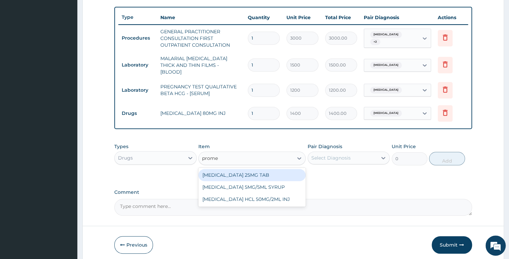
click at [276, 170] on div "PROMETHAZINE 25MG TAB" at bounding box center [251, 175] width 107 height 12
type input "52.5"
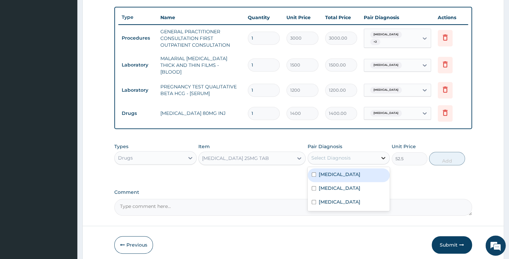
click at [383, 155] on icon at bounding box center [383, 158] width 7 height 7
click at [317, 172] on div "Malaria" at bounding box center [349, 175] width 82 height 14
checkbox input "true"
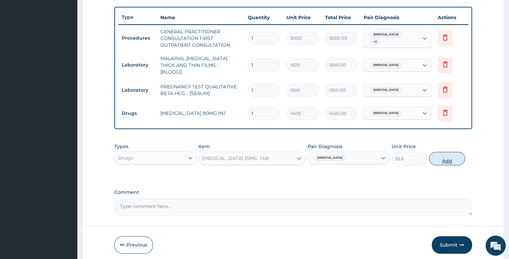
click at [441, 153] on button "Add" at bounding box center [447, 158] width 36 height 13
type input "0"
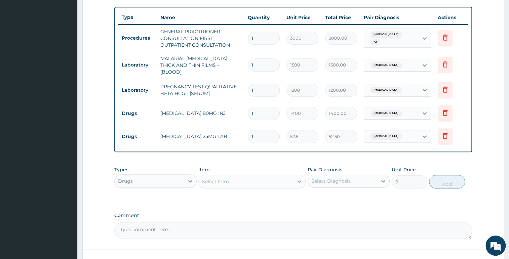
click at [304, 175] on div at bounding box center [299, 181] width 12 height 12
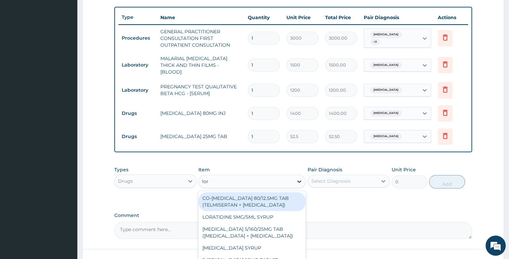
type input "lora"
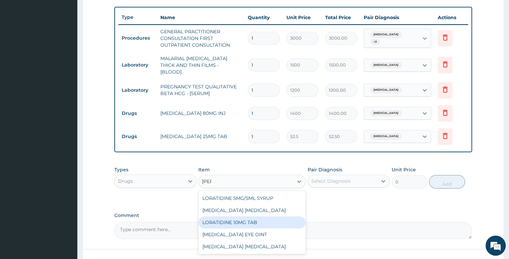
click at [277, 220] on div "LORATIDINE 10MG TAB" at bounding box center [251, 223] width 107 height 12
type input "52.5"
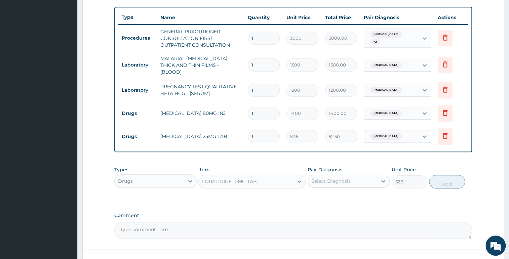
click at [362, 176] on div "Select Diagnosis" at bounding box center [343, 181] width 70 height 11
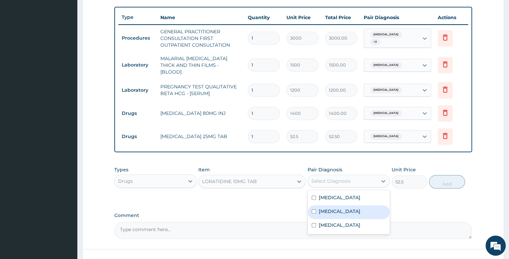
click at [353, 211] on label "Upper respiratory infection" at bounding box center [340, 211] width 42 height 7
checkbox input "true"
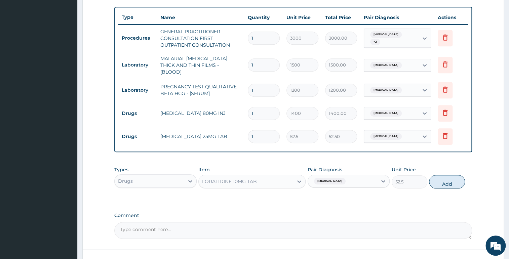
click at [448, 179] on button "Add" at bounding box center [447, 181] width 36 height 13
type input "0"
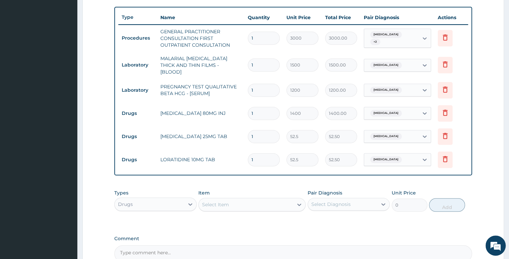
click at [286, 199] on div "Select Item" at bounding box center [246, 204] width 94 height 11
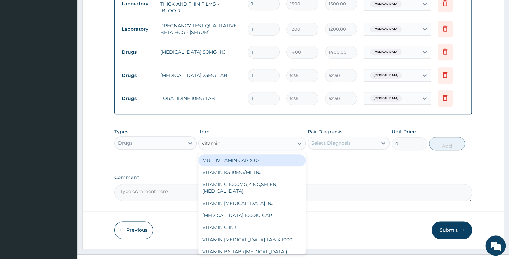
type input "vitamin c"
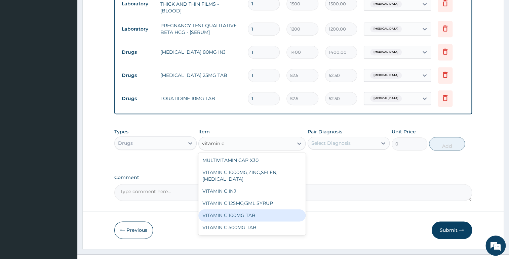
click at [230, 211] on div "VITAMIN C 100MG TAB" at bounding box center [251, 215] width 107 height 12
type input "31.5"
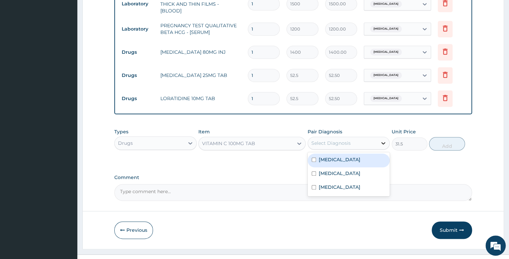
click at [384, 140] on icon at bounding box center [383, 143] width 7 height 7
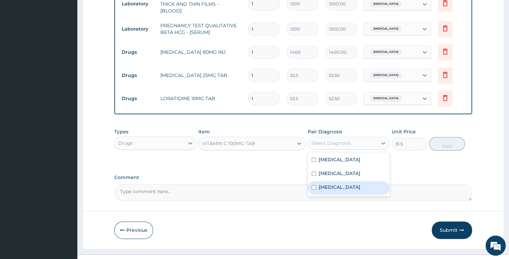
click at [339, 189] on div "Abdominal pregnancy" at bounding box center [349, 188] width 82 height 14
checkbox input "true"
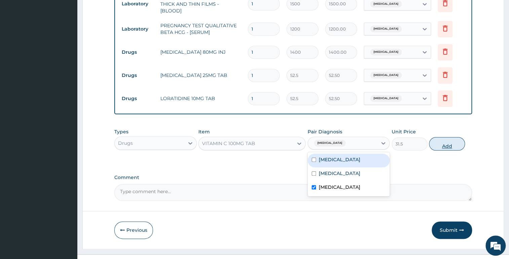
click at [440, 141] on button "Add" at bounding box center [447, 143] width 36 height 13
type input "0"
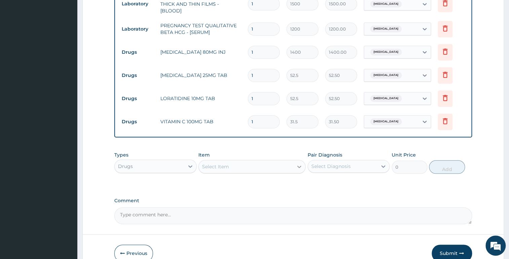
click at [294, 162] on div at bounding box center [299, 167] width 12 height 12
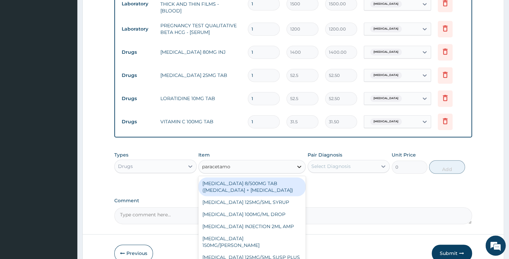
type input "paracetamol"
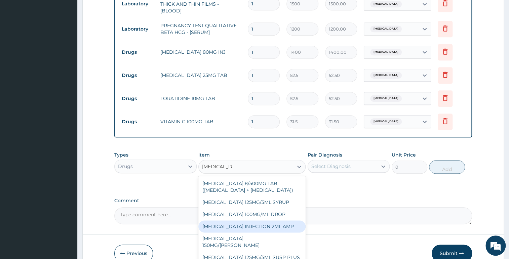
scroll to position [12, 0]
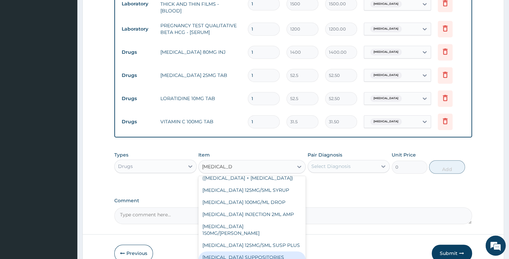
click at [274, 251] on div "PARACETAMOL SUPPOSITORIES 500MG" at bounding box center [251, 260] width 107 height 19
type input "126"
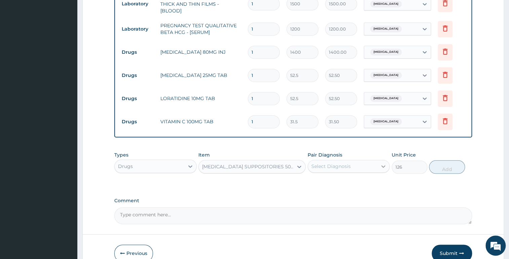
click at [378, 160] on div at bounding box center [383, 166] width 12 height 12
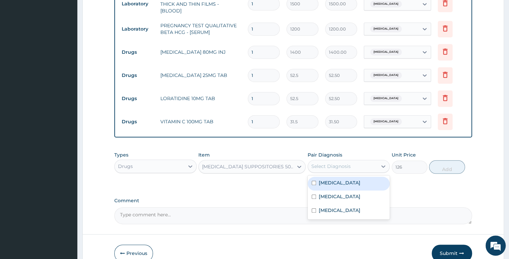
click at [350, 185] on div "Malaria" at bounding box center [349, 184] width 82 height 14
checkbox input "true"
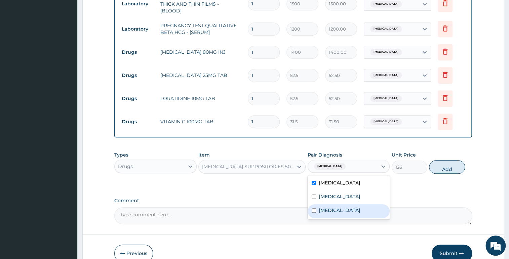
click at [350, 209] on label "Abdominal pregnancy" at bounding box center [340, 210] width 42 height 7
click at [351, 207] on label "Abdominal pregnancy" at bounding box center [340, 210] width 42 height 7
checkbox input "false"
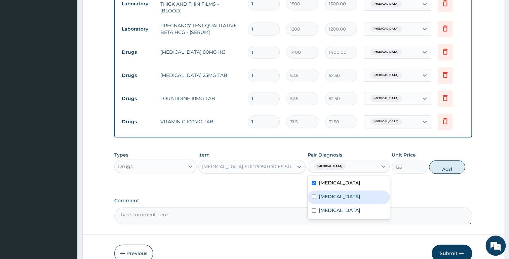
click at [352, 197] on div "Upper respiratory infection" at bounding box center [349, 198] width 82 height 14
checkbox input "true"
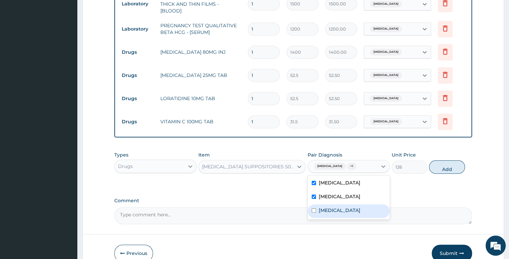
click at [352, 208] on label "Abdominal pregnancy" at bounding box center [340, 210] width 42 height 7
checkbox input "true"
click at [445, 160] on button "Add" at bounding box center [447, 166] width 36 height 13
type input "0"
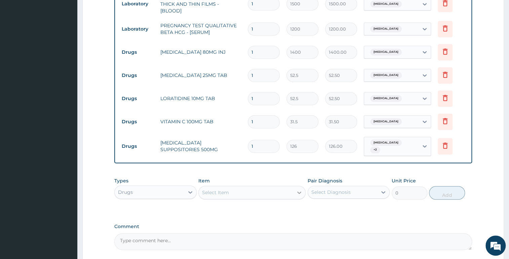
click at [301, 189] on icon at bounding box center [299, 192] width 7 height 7
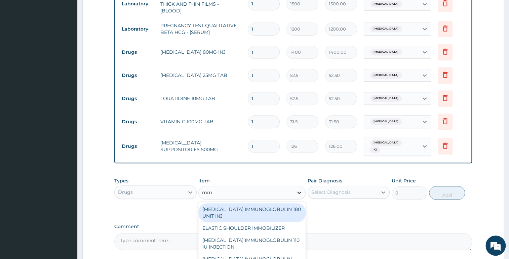
type input "m"
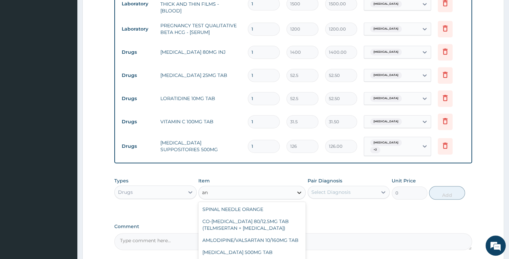
type input "a"
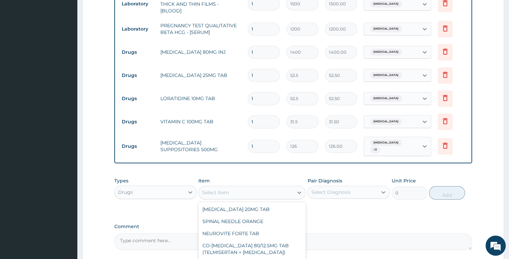
scroll to position [243, 0]
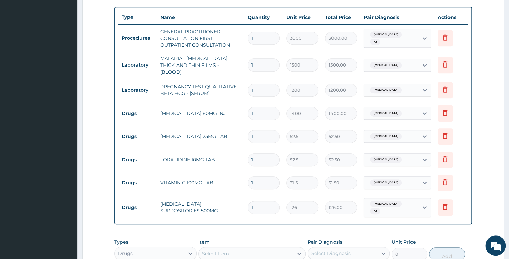
click at [254, 109] on input "1" at bounding box center [264, 113] width 32 height 13
type input "0.00"
type input "2"
type input "2800.00"
type input "2"
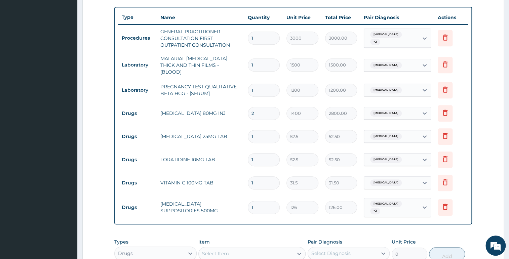
click at [258, 132] on input "1" at bounding box center [264, 136] width 32 height 13
type input "0.00"
type input "3"
type input "157.50"
type input "3"
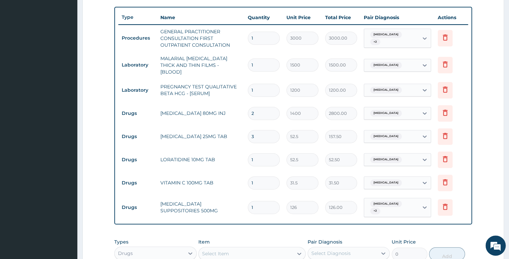
click at [265, 155] on input "1" at bounding box center [264, 159] width 32 height 13
type input "0.00"
type input "1"
type input "52.50"
type input "10"
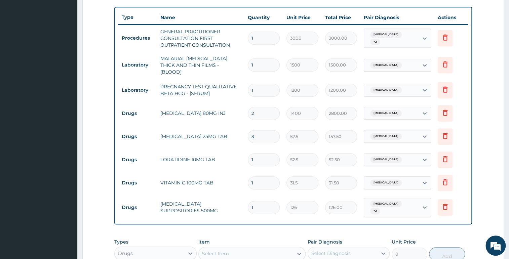
type input "525.00"
type input "10"
click at [255, 181] on input "1" at bounding box center [264, 183] width 32 height 13
type input "0.00"
type input "6"
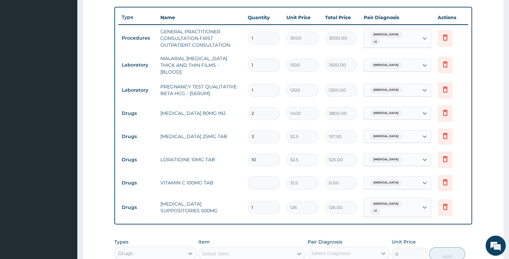
type input "189.00"
type input "0.00"
type input "1"
type input "31.50"
type input "12"
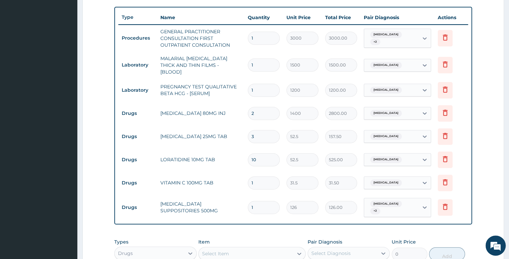
type input "378.00"
type input "1"
type input "31.50"
type input "0.00"
type input "6"
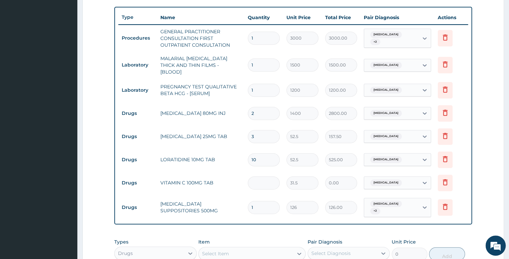
type input "189.00"
type input "6"
click at [259, 205] on input "1" at bounding box center [264, 207] width 32 height 13
type input "0.00"
type input "1"
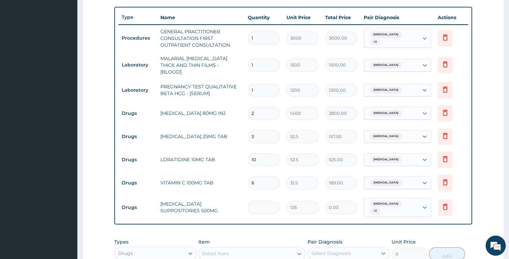
type input "126.00"
type input "18"
type input "2268.00"
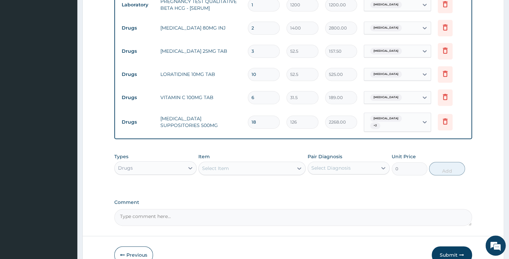
scroll to position [360, 0]
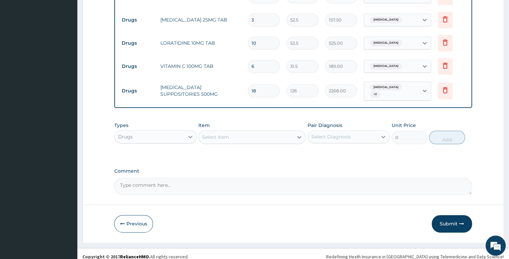
type input "18"
click at [247, 132] on div "Select Item" at bounding box center [246, 137] width 94 height 11
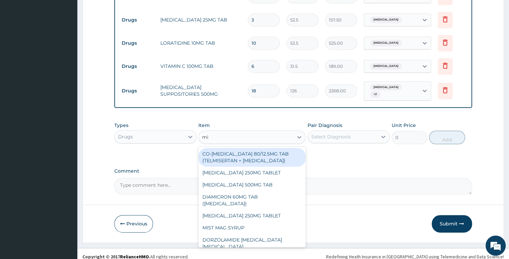
type input "mis"
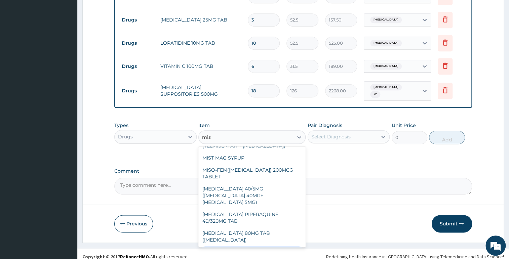
scroll to position [2, 0]
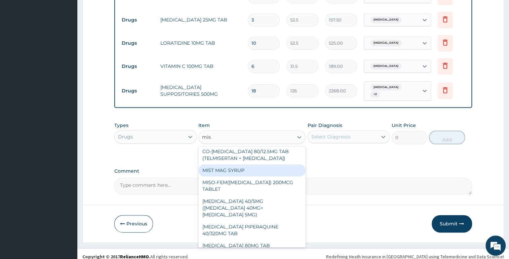
click at [243, 168] on div "MIST MAG SYRUP" at bounding box center [251, 170] width 107 height 12
type input "2000"
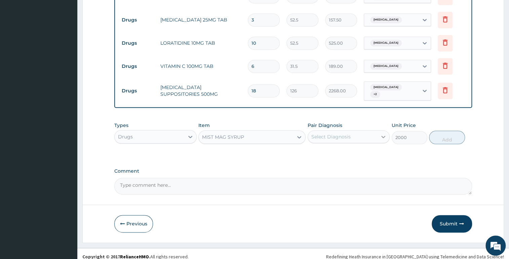
click at [388, 131] on div at bounding box center [383, 137] width 12 height 12
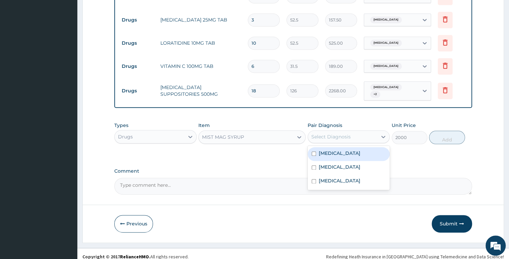
click at [346, 151] on div "Malaria" at bounding box center [349, 154] width 82 height 14
checkbox input "true"
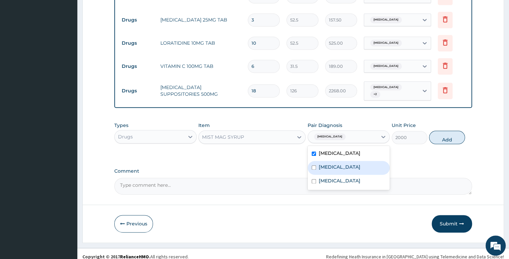
click at [342, 166] on div "Upper respiratory infection" at bounding box center [349, 168] width 82 height 14
checkbox input "true"
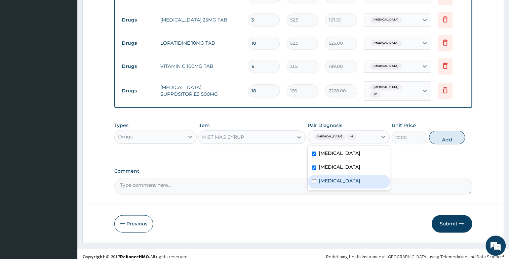
click at [326, 175] on div "Abdominal pregnancy" at bounding box center [349, 182] width 82 height 14
checkbox input "true"
click at [360, 164] on label "Upper respiratory infection" at bounding box center [340, 167] width 42 height 7
checkbox input "false"
drag, startPoint x: 355, startPoint y: 175, endPoint x: 355, endPoint y: 179, distance: 3.4
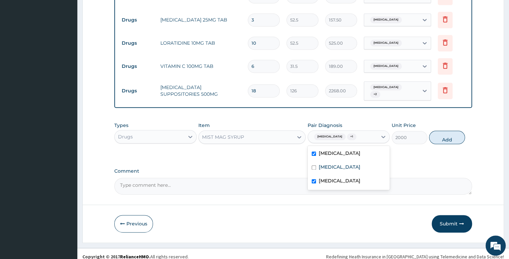
click at [355, 179] on div "Abdominal pregnancy" at bounding box center [349, 182] width 82 height 14
click at [350, 178] on label "Abdominal pregnancy" at bounding box center [340, 181] width 42 height 7
checkbox input "true"
click at [351, 164] on label "Upper respiratory infection" at bounding box center [340, 167] width 42 height 7
checkbox input "true"
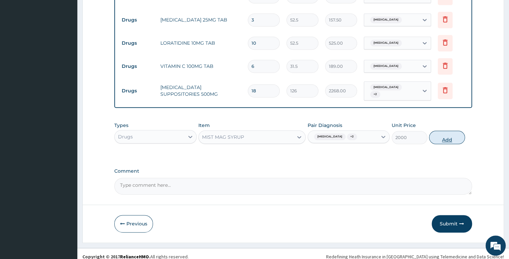
click at [449, 131] on button "Add" at bounding box center [447, 137] width 36 height 13
type input "0"
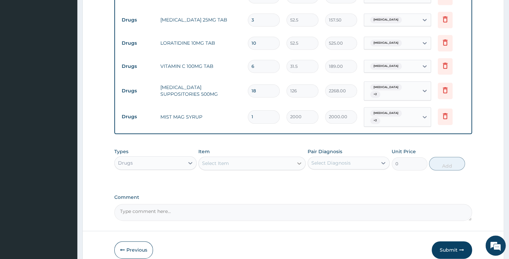
click at [296, 157] on div at bounding box center [299, 163] width 12 height 12
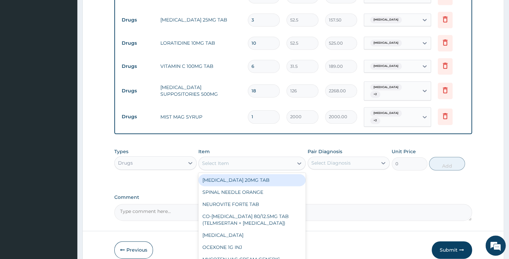
click at [284, 158] on div "Select Item" at bounding box center [246, 163] width 94 height 11
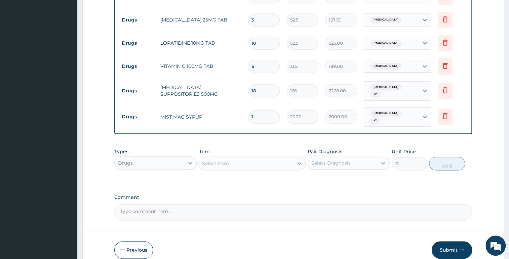
click at [284, 158] on div "Select Item" at bounding box center [246, 163] width 94 height 11
type input "amox"
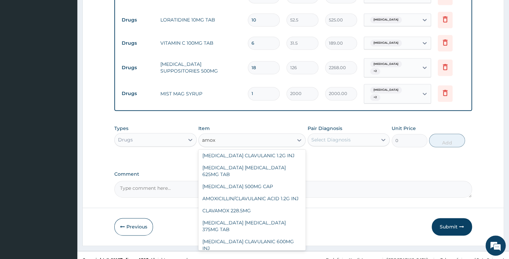
scroll to position [30, 0]
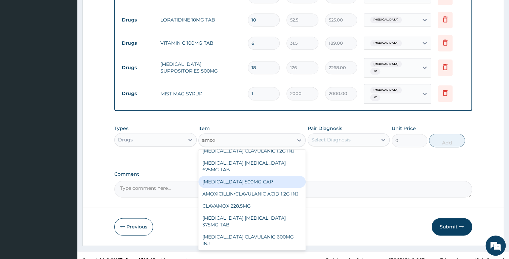
click at [266, 176] on div "AMOXICILLIN 500MG CAP" at bounding box center [251, 182] width 107 height 12
type input "35"
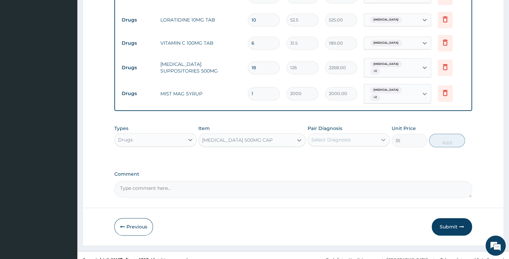
click at [379, 134] on div at bounding box center [383, 140] width 12 height 12
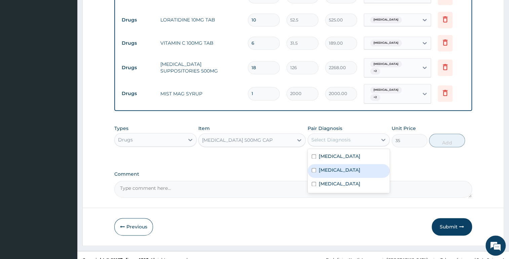
click at [349, 167] on label "Upper respiratory infection" at bounding box center [340, 170] width 42 height 7
click at [339, 168] on div "Upper respiratory infection" at bounding box center [349, 171] width 82 height 14
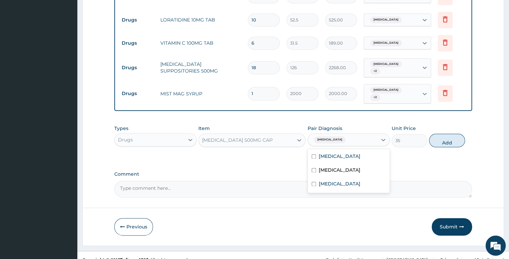
checkbox input "false"
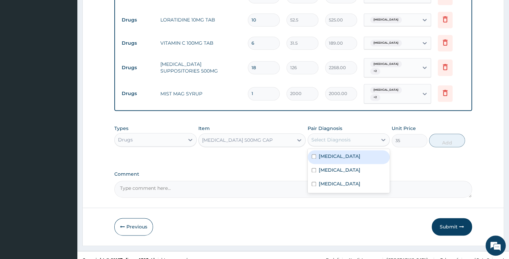
click at [358, 152] on div "Malaria" at bounding box center [349, 157] width 82 height 14
checkbox input "true"
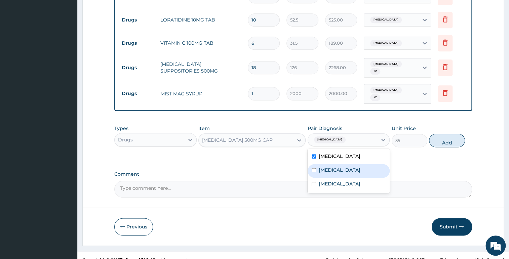
click at [342, 166] on div "Upper respiratory infection" at bounding box center [349, 171] width 82 height 14
checkbox input "true"
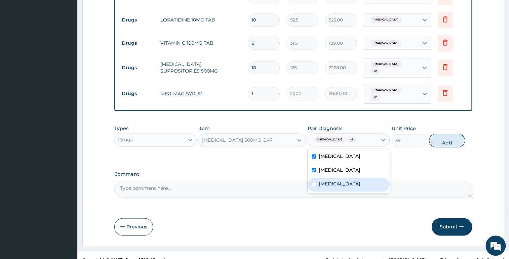
click at [341, 181] on label "Abdominal pregnancy" at bounding box center [340, 184] width 42 height 7
checkbox input "true"
click at [453, 134] on button "Add" at bounding box center [447, 140] width 36 height 13
type input "0"
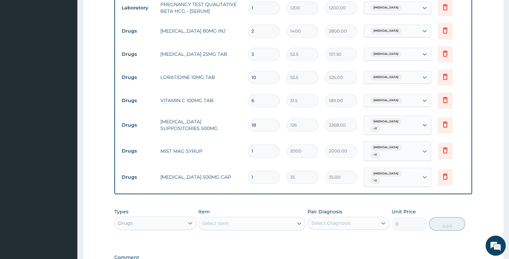
scroll to position [322, 0]
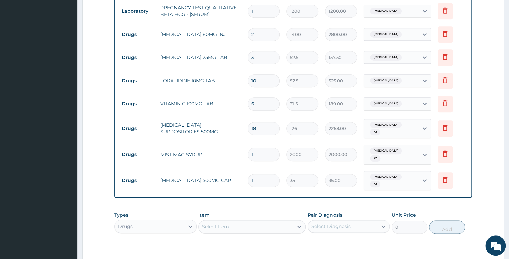
click at [255, 174] on input "1" at bounding box center [264, 180] width 32 height 13
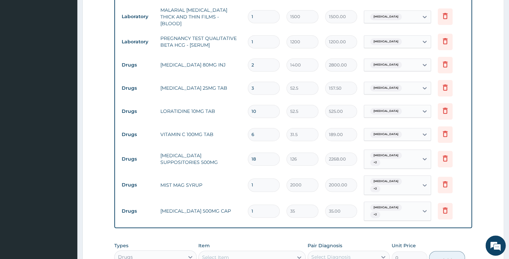
click at [265, 129] on input "6" at bounding box center [264, 134] width 32 height 13
type input "5"
type input "157.50"
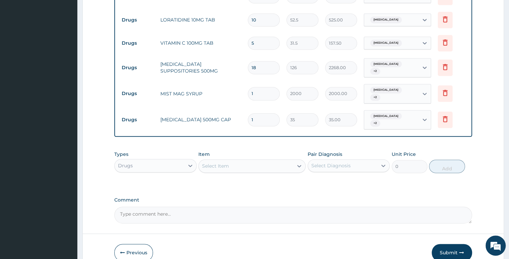
type input "5"
click at [256, 113] on input "1" at bounding box center [264, 119] width 32 height 13
type input "0"
type input "0.00"
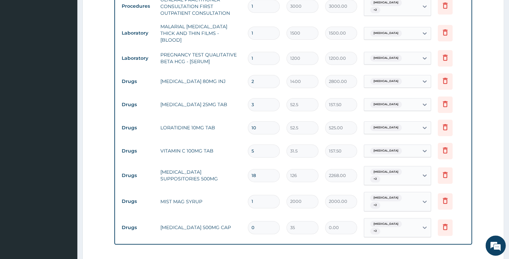
scroll to position [284, 0]
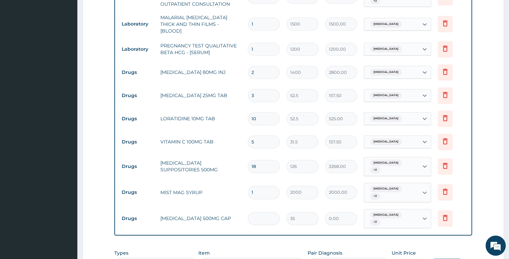
type input "1"
type input "35.00"
type input "0.00"
type input "2"
type input "70.00"
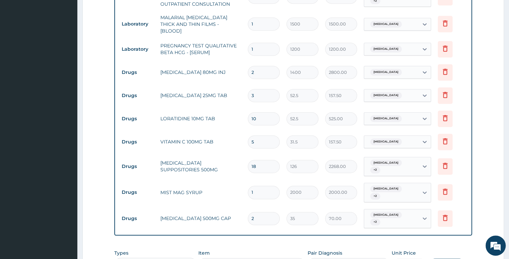
type input "21"
type input "735.00"
type input "21"
click at [268, 140] on input "5" at bounding box center [264, 141] width 32 height 13
type input "0.00"
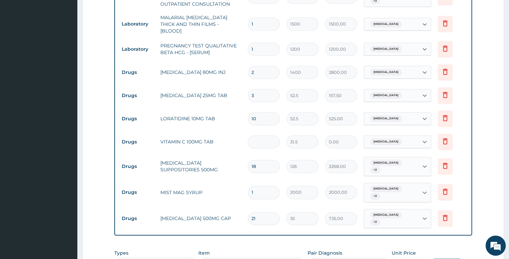
type input "2"
type input "63.00"
type input "21"
type input "661.50"
type input "21"
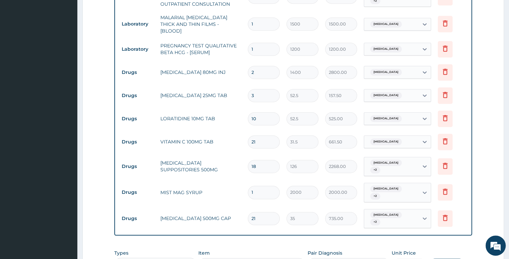
click at [264, 74] on input "2" at bounding box center [264, 72] width 32 height 13
type input "0.00"
type input "6"
type input "8400.00"
type input "6"
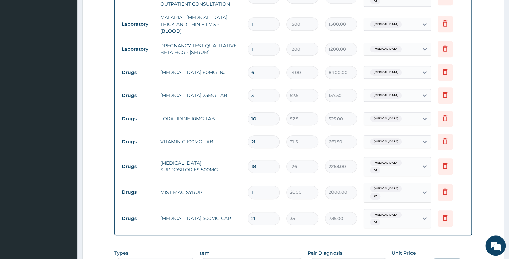
drag, startPoint x: 265, startPoint y: 87, endPoint x: 264, endPoint y: 104, distance: 16.5
click at [265, 89] on input "3" at bounding box center [264, 95] width 32 height 13
type input "0.00"
type input "6"
type input "315.00"
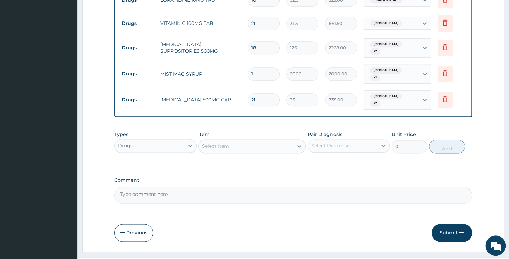
scroll to position [407, 0]
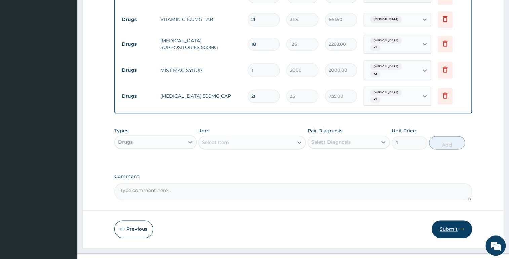
type input "6"
click at [453, 221] on button "Submit" at bounding box center [452, 229] width 40 height 17
